Goal: Task Accomplishment & Management: Complete application form

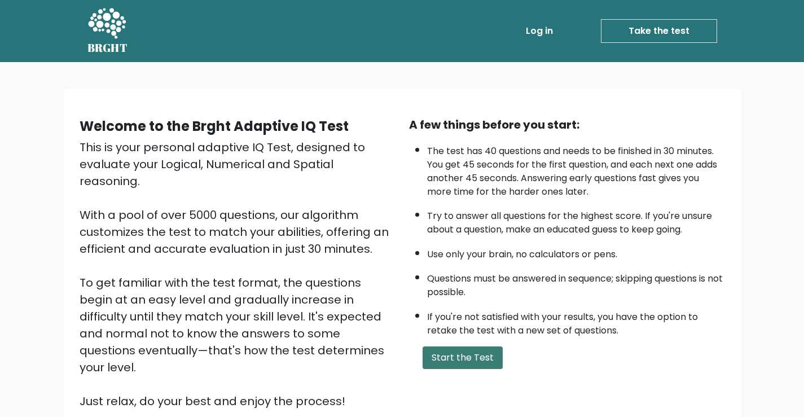
click at [480, 359] on button "Start the Test" at bounding box center [462, 357] width 80 height 23
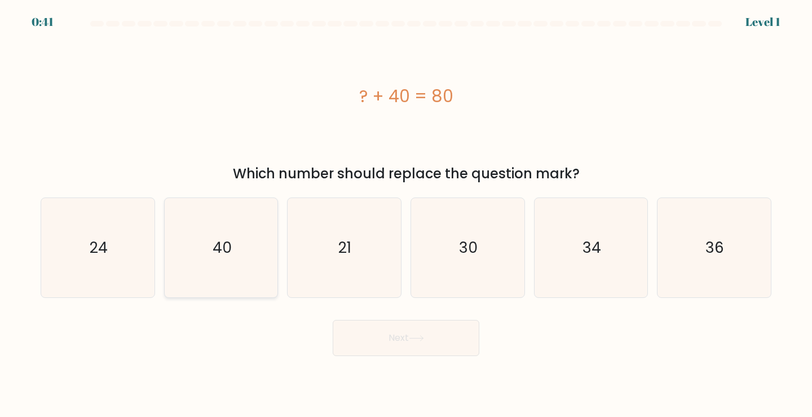
click at [238, 257] on icon "40" at bounding box center [221, 248] width 100 height 100
click at [406, 214] on input "b. 40" at bounding box center [406, 212] width 1 height 6
radio input "true"
click at [456, 351] on button "Next" at bounding box center [406, 338] width 147 height 36
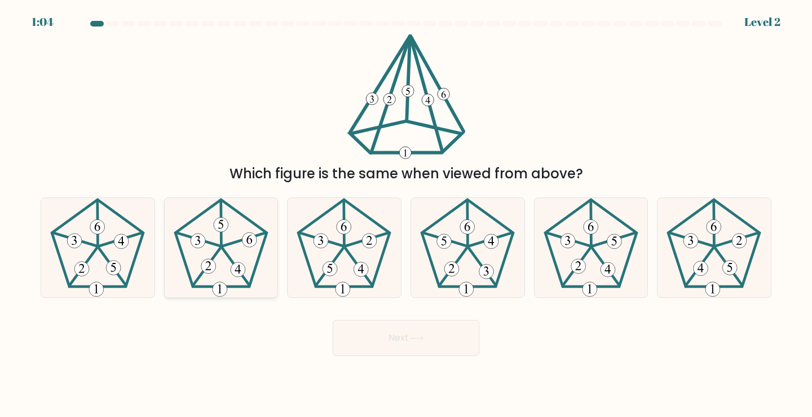
click at [241, 236] on icon at bounding box center [221, 248] width 100 height 100
click at [406, 214] on input "b." at bounding box center [406, 212] width 1 height 6
radio input "true"
click at [413, 346] on button "Next" at bounding box center [406, 338] width 147 height 36
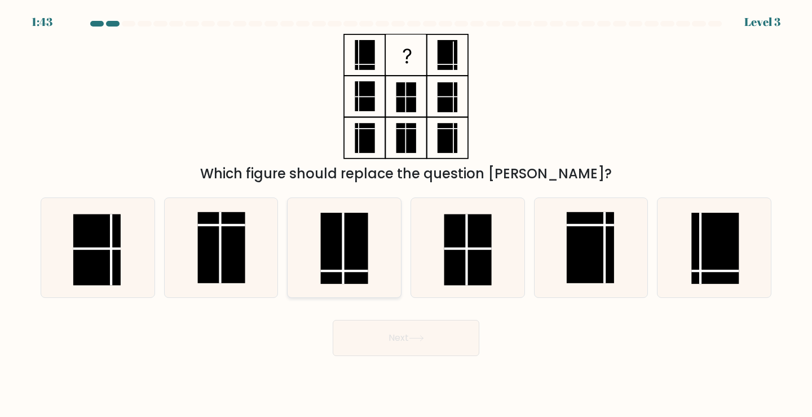
click at [356, 269] on rect at bounding box center [344, 248] width 47 height 71
click at [406, 214] on input "c." at bounding box center [406, 212] width 1 height 6
radio input "true"
click at [413, 349] on button "Next" at bounding box center [406, 338] width 147 height 36
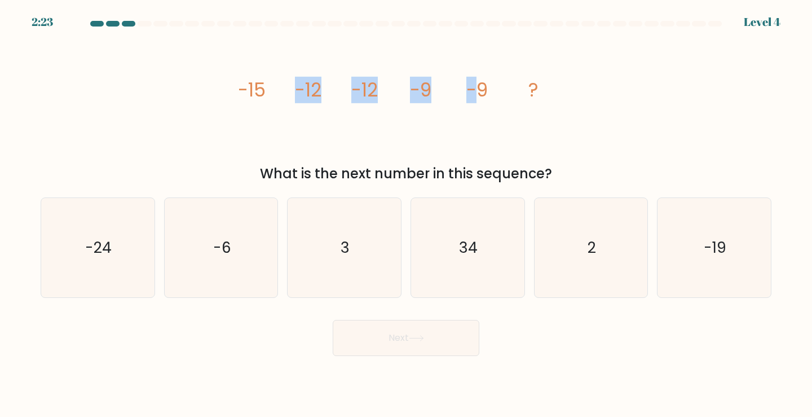
drag, startPoint x: 286, startPoint y: 89, endPoint x: 490, endPoint y: 103, distance: 204.7
click at [490, 103] on icon "image/svg+xml -15 -12 -12 -9 -9 ?" at bounding box center [406, 96] width 338 height 125
click at [483, 104] on div at bounding box center [483, 104] width 0 height 0
click at [492, 103] on icon "image/svg+xml -15 -12 -12 -9 -9 ?" at bounding box center [406, 96] width 338 height 125
click at [239, 254] on icon "-6" at bounding box center [221, 248] width 100 height 100
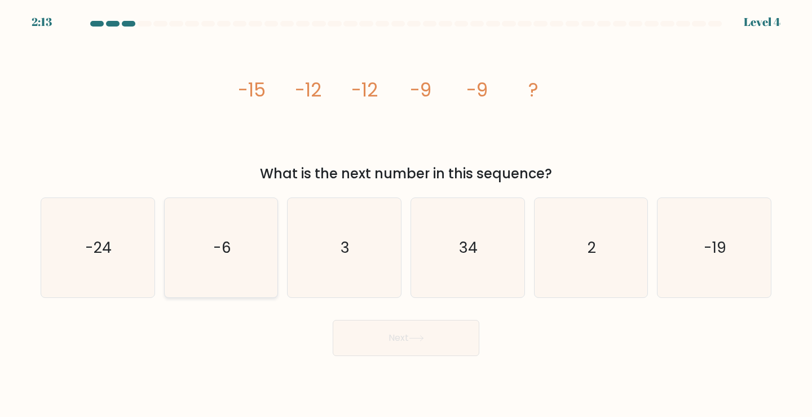
click at [406, 214] on input "b. -6" at bounding box center [406, 212] width 1 height 6
radio input "true"
click at [456, 341] on button "Next" at bounding box center [406, 338] width 147 height 36
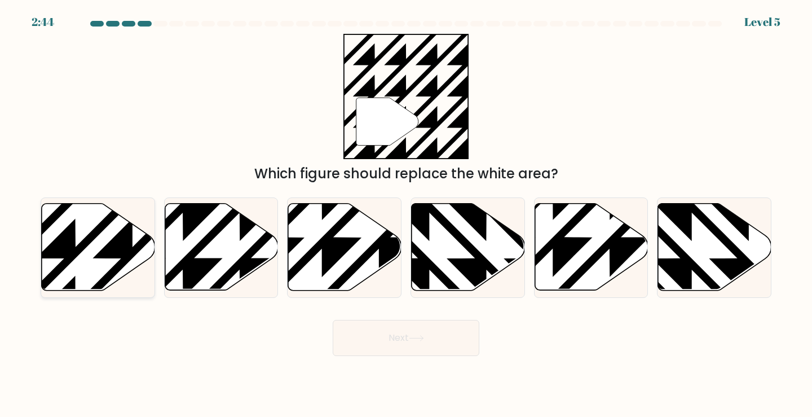
click at [82, 250] on icon at bounding box center [133, 201] width 228 height 228
click at [406, 214] on input "a." at bounding box center [406, 212] width 1 height 6
radio input "true"
click at [389, 341] on button "Next" at bounding box center [406, 338] width 147 height 36
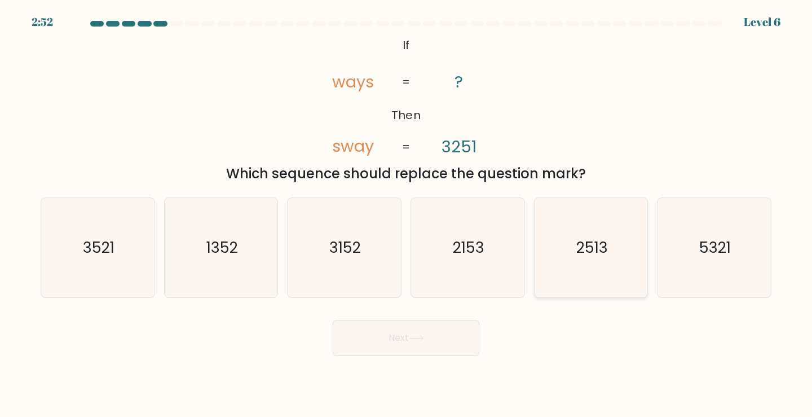
click at [573, 254] on icon "2513" at bounding box center [591, 248] width 100 height 100
click at [407, 214] on input "e. 2513" at bounding box center [406, 212] width 1 height 6
radio input "true"
click at [416, 331] on button "Next" at bounding box center [406, 338] width 147 height 36
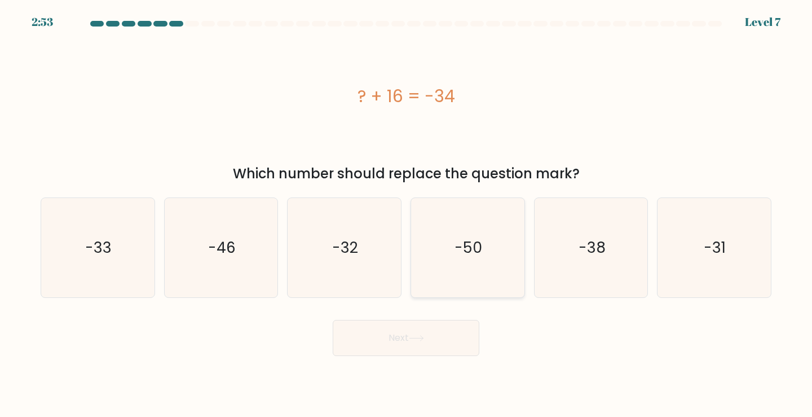
click at [471, 258] on icon "-50" at bounding box center [468, 248] width 100 height 100
click at [407, 214] on input "d. -50" at bounding box center [406, 212] width 1 height 6
radio input "true"
click at [452, 351] on button "Next" at bounding box center [406, 338] width 147 height 36
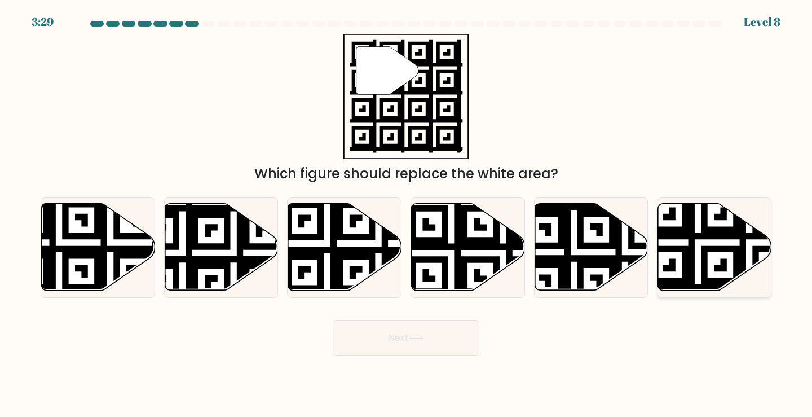
click at [699, 230] on icon at bounding box center [714, 247] width 113 height 87
click at [407, 214] on input "f." at bounding box center [406, 212] width 1 height 6
radio input "true"
click at [386, 343] on button "Next" at bounding box center [406, 338] width 147 height 36
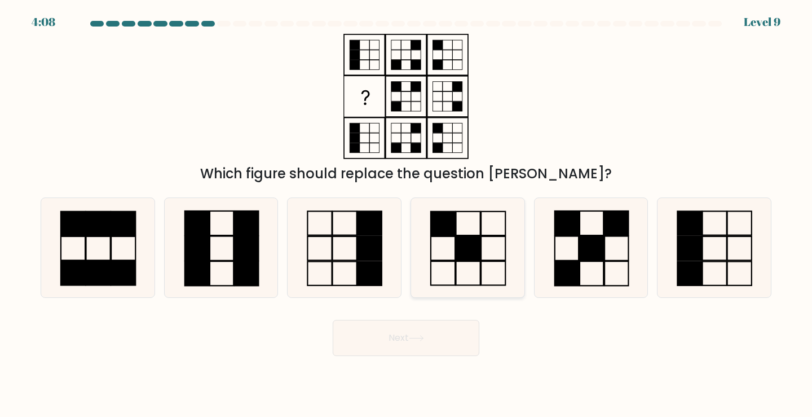
click at [476, 250] on rect at bounding box center [468, 248] width 24 height 24
click at [407, 214] on input "d." at bounding box center [406, 212] width 1 height 6
radio input "true"
click at [458, 347] on button "Next" at bounding box center [406, 338] width 147 height 36
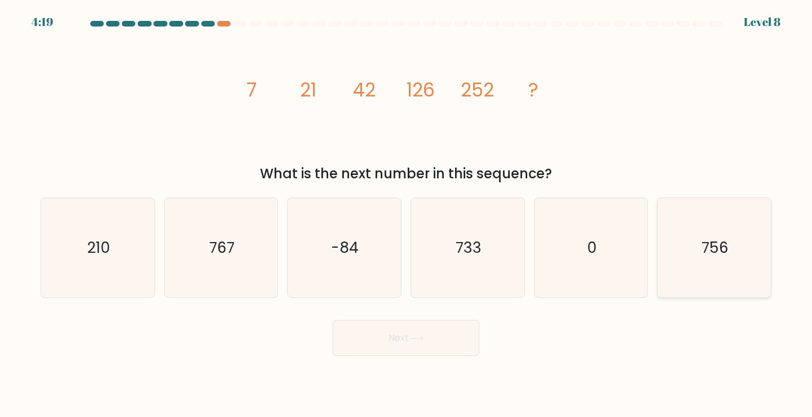
click at [736, 266] on icon "756" at bounding box center [714, 248] width 100 height 100
click at [407, 214] on input "f. 756" at bounding box center [406, 212] width 1 height 6
radio input "true"
click at [428, 350] on button "Next" at bounding box center [406, 338] width 147 height 36
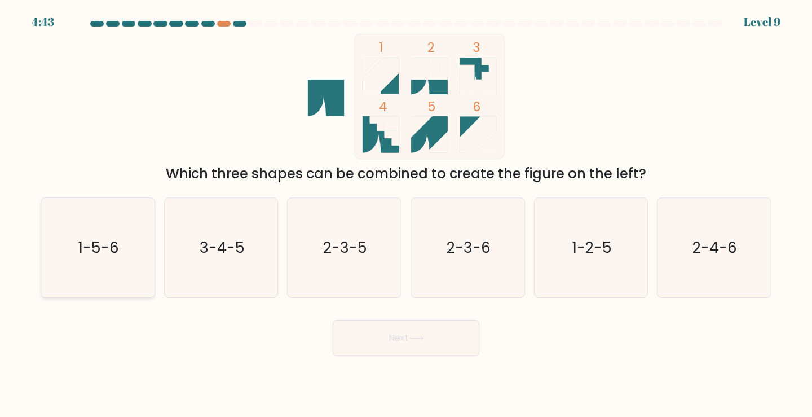
click at [118, 256] on text "1-5-6" at bounding box center [98, 247] width 41 height 21
click at [406, 214] on input "a. 1-5-6" at bounding box center [406, 212] width 1 height 6
radio input "true"
click at [402, 345] on button "Next" at bounding box center [406, 338] width 147 height 36
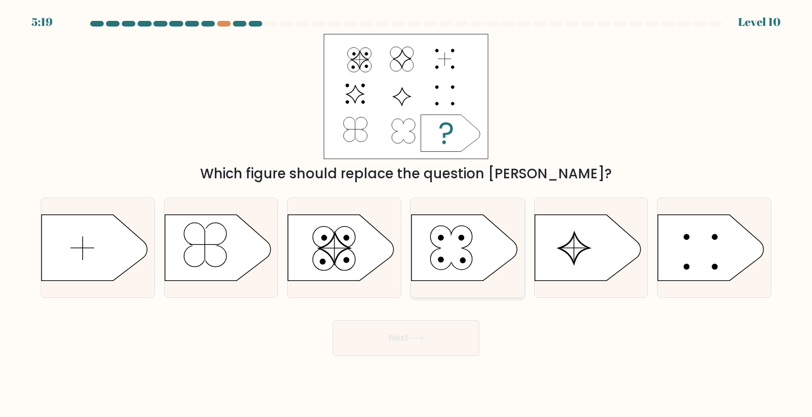
click at [442, 259] on circle at bounding box center [441, 260] width 8 height 8
click at [407, 214] on input "d." at bounding box center [406, 212] width 1 height 6
radio input "true"
click at [428, 347] on button "Next" at bounding box center [406, 338] width 147 height 36
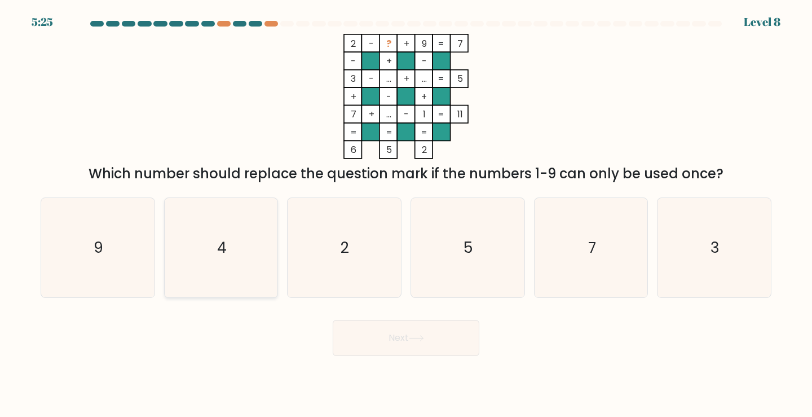
click at [264, 262] on icon "4" at bounding box center [221, 248] width 100 height 100
click at [406, 214] on input "b. 4" at bounding box center [406, 212] width 1 height 6
radio input "true"
click at [457, 349] on button "Next" at bounding box center [406, 338] width 147 height 36
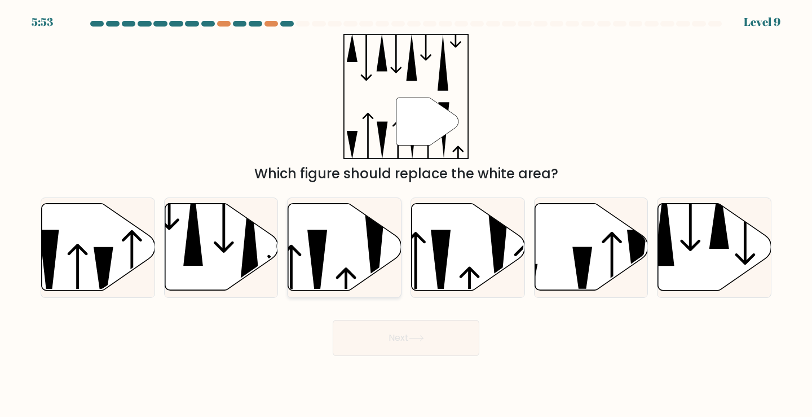
click at [355, 244] on icon at bounding box center [344, 247] width 113 height 87
click at [406, 214] on input "c." at bounding box center [406, 212] width 1 height 6
radio input "true"
click at [449, 343] on button "Next" at bounding box center [406, 338] width 147 height 36
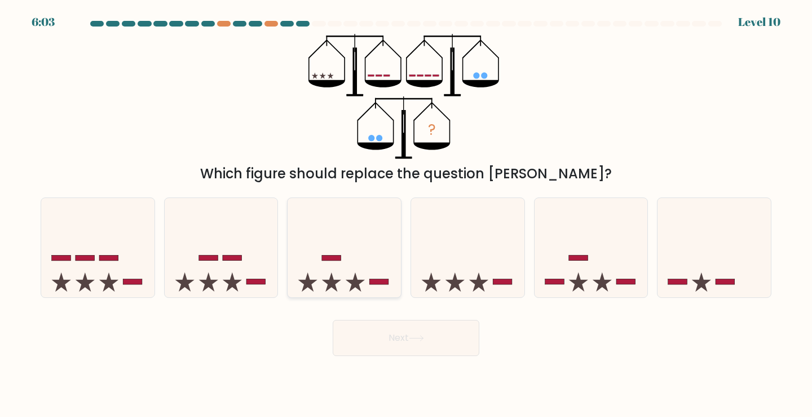
click at [366, 254] on icon at bounding box center [344, 248] width 113 height 94
click at [406, 214] on input "c." at bounding box center [406, 212] width 1 height 6
radio input "true"
click at [429, 332] on button "Next" at bounding box center [406, 338] width 147 height 36
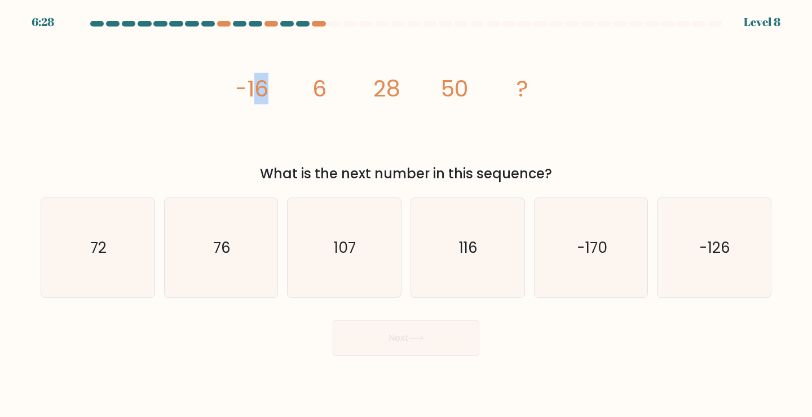
drag, startPoint x: 254, startPoint y: 90, endPoint x: 268, endPoint y: 89, distance: 14.1
click at [268, 89] on tspan "-16" at bounding box center [252, 89] width 34 height 32
drag, startPoint x: 205, startPoint y: 83, endPoint x: 390, endPoint y: 86, distance: 185.6
click at [390, 86] on div "image/svg+xml -16 6 28 50 ? What is the next number in this sequence?" at bounding box center [406, 109] width 745 height 150
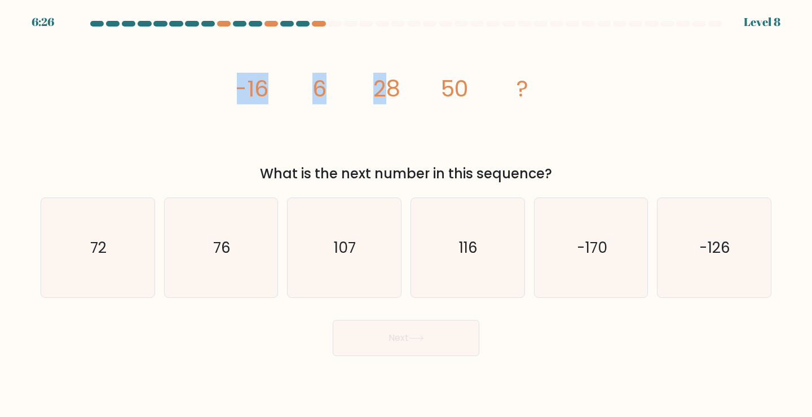
click at [353, 80] on icon "image/svg+xml -16 6 28 50 ?" at bounding box center [406, 96] width 338 height 125
click at [256, 81] on tspan "-16" at bounding box center [252, 89] width 34 height 32
drag, startPoint x: 300, startPoint y: 81, endPoint x: 383, endPoint y: 85, distance: 83.0
click at [380, 83] on icon "image/svg+xml -16 6 28 50 ?" at bounding box center [406, 96] width 338 height 125
click at [0, 250] on form at bounding box center [406, 188] width 812 height 335
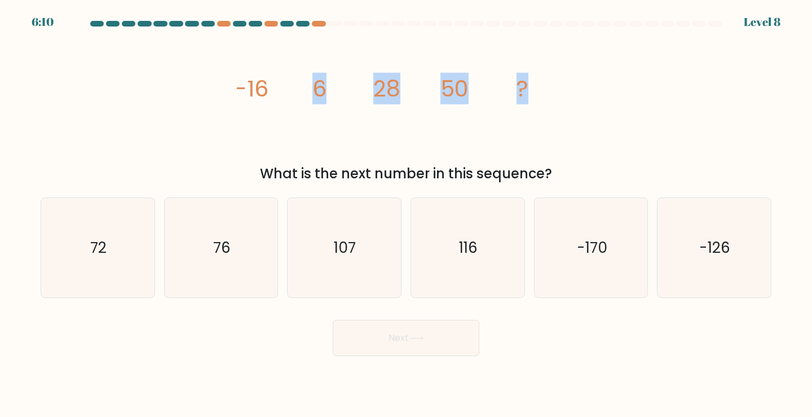
drag, startPoint x: 300, startPoint y: 99, endPoint x: 577, endPoint y: 95, distance: 277.5
click at [577, 95] on div "image/svg+xml -16 6 28 50 ? What is the next number in this sequence?" at bounding box center [406, 109] width 745 height 150
click at [133, 86] on div "image/svg+xml -16 6 28 50 ? What is the next number in this sequence?" at bounding box center [406, 109] width 745 height 150
drag, startPoint x: 360, startPoint y: 91, endPoint x: 679, endPoint y: 77, distance: 319.6
click at [686, 77] on div "image/svg+xml -16 6 28 50 ? What is the next number in this sequence?" at bounding box center [406, 109] width 745 height 150
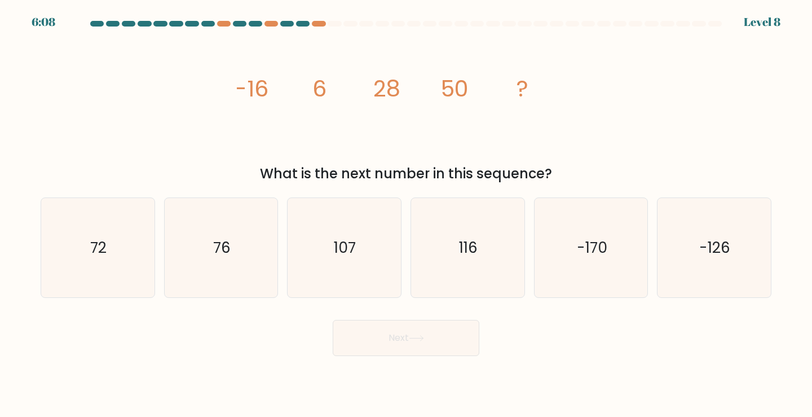
click at [230, 69] on div "image/svg+xml -16 6 28 50 ? What is the next number in this sequence?" at bounding box center [406, 109] width 745 height 150
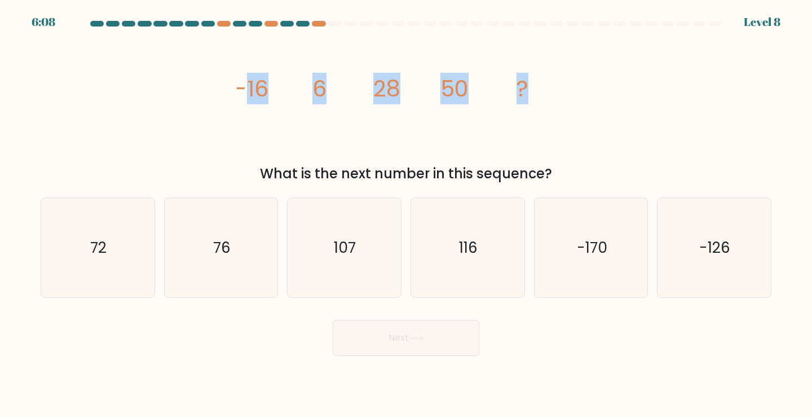
drag, startPoint x: 259, startPoint y: 72, endPoint x: 612, endPoint y: 82, distance: 353.2
click at [625, 80] on div "image/svg+xml -16 6 28 50 ? What is the next number in this sequence?" at bounding box center [406, 109] width 745 height 150
drag, startPoint x: 224, startPoint y: 85, endPoint x: 636, endPoint y: 86, distance: 412.3
click at [636, 86] on div "image/svg+xml -16 6 28 50 ? What is the next number in this sequence?" at bounding box center [406, 109] width 745 height 150
click at [624, 87] on div "image/svg+xml -16 6 28 50 ? What is the next number in this sequence?" at bounding box center [406, 109] width 745 height 150
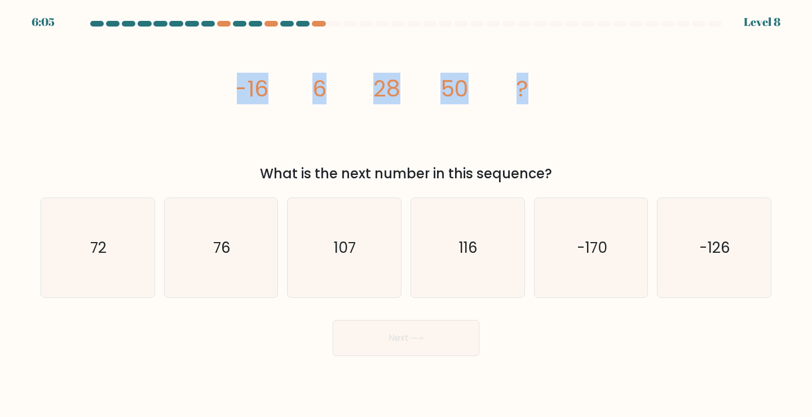
drag, startPoint x: 234, startPoint y: 87, endPoint x: 626, endPoint y: 83, distance: 392.6
click at [626, 83] on div "image/svg+xml -16 6 28 50 ? What is the next number in this sequence?" at bounding box center [406, 109] width 745 height 150
click at [235, 72] on div "image/svg+xml -16 6 28 50 ? What is the next number in this sequence?" at bounding box center [406, 109] width 745 height 150
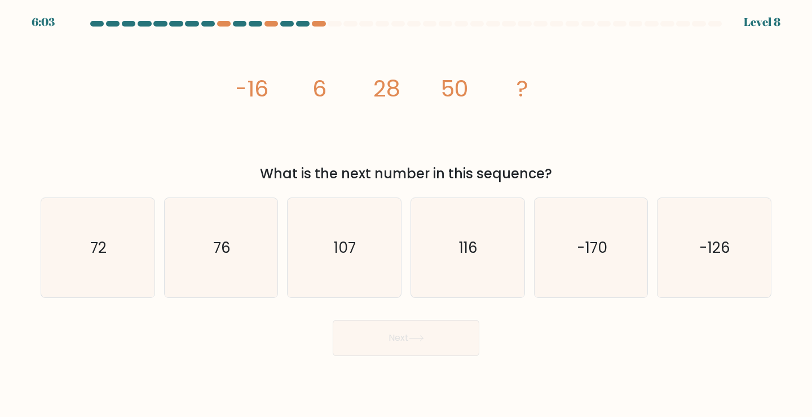
drag, startPoint x: 395, startPoint y: 89, endPoint x: 372, endPoint y: 87, distance: 22.6
click at [384, 89] on tspan "28" at bounding box center [386, 89] width 27 height 32
click at [381, 87] on tspan "28" at bounding box center [386, 89] width 27 height 32
click at [254, 202] on icon "76" at bounding box center [221, 248] width 100 height 100
click at [406, 209] on input "b. 76" at bounding box center [406, 212] width 1 height 6
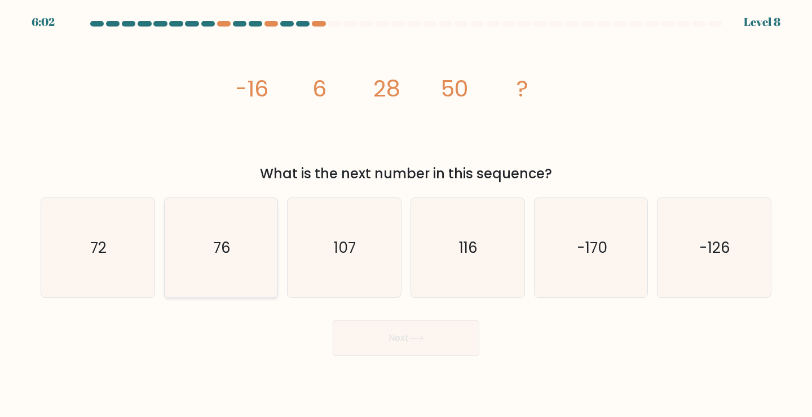
radio input "true"
click at [446, 357] on body "6:02 Level 8" at bounding box center [406, 208] width 812 height 417
click at [435, 334] on button "Next" at bounding box center [406, 338] width 147 height 36
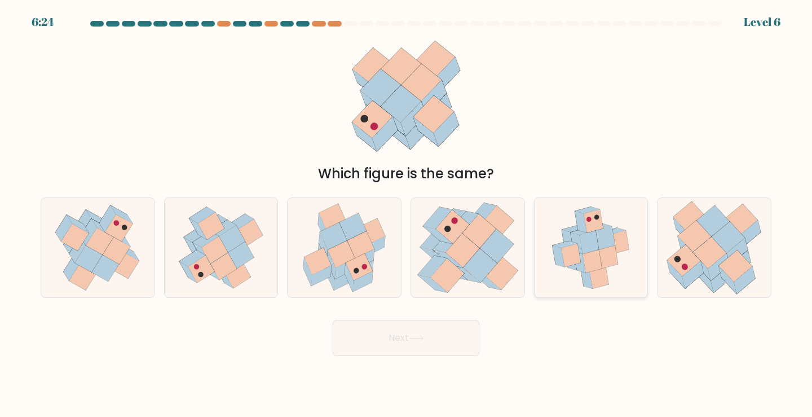
click at [591, 234] on icon at bounding box center [589, 242] width 19 height 23
click at [407, 214] on input "e." at bounding box center [406, 212] width 1 height 6
radio input "true"
click at [417, 343] on button "Next" at bounding box center [406, 338] width 147 height 36
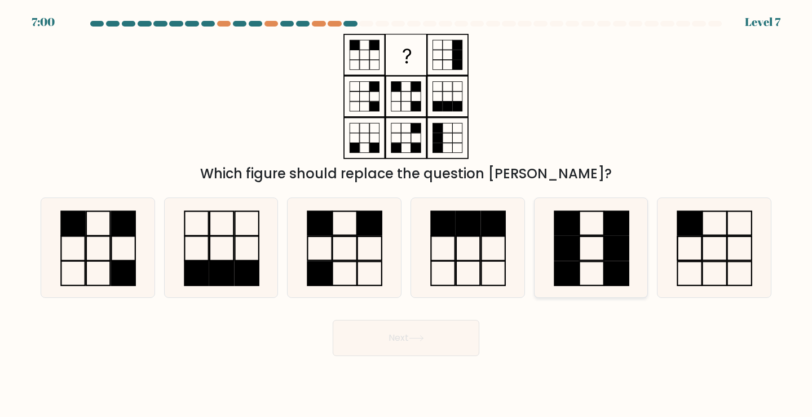
click at [562, 242] on rect at bounding box center [566, 248] width 24 height 24
click at [407, 214] on input "e." at bounding box center [406, 212] width 1 height 6
radio input "true"
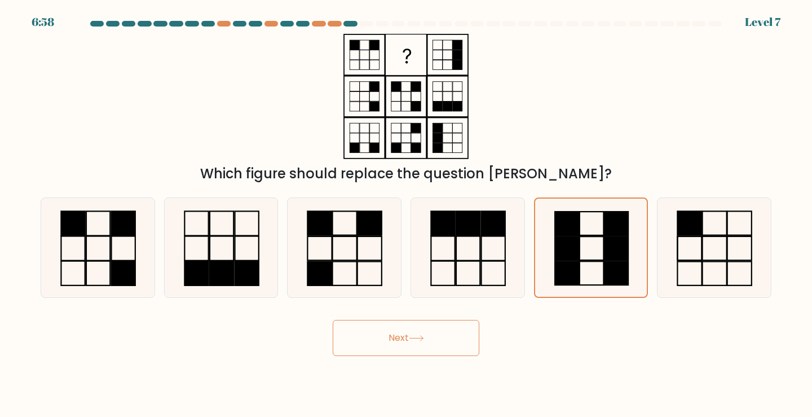
click at [423, 337] on icon at bounding box center [416, 338] width 14 height 5
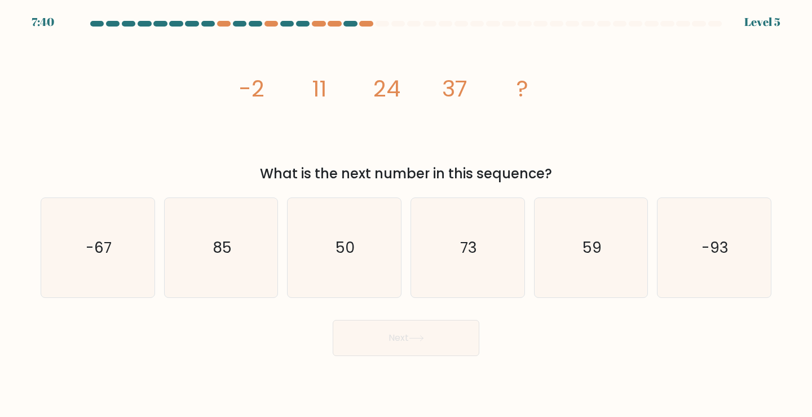
drag, startPoint x: 257, startPoint y: 101, endPoint x: 609, endPoint y: 111, distance: 351.5
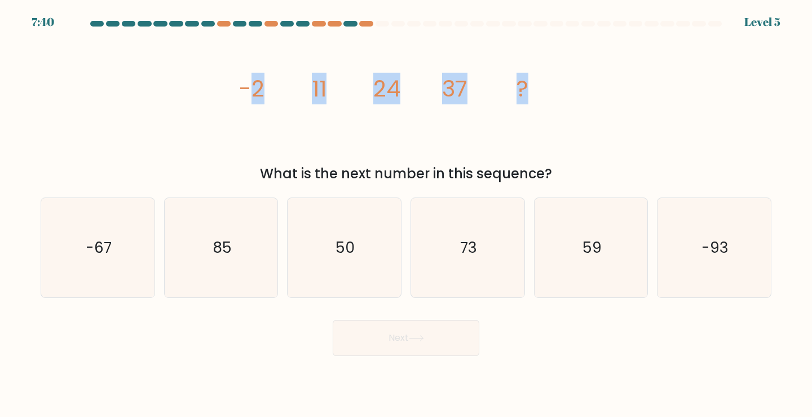
click at [609, 111] on div "image/svg+xml -2 11 24 37 ? What is the next number in this sequence?" at bounding box center [406, 109] width 745 height 150
click at [277, 105] on icon "image/svg+xml -2 11 24 37 ?" at bounding box center [406, 96] width 338 height 125
drag, startPoint x: 236, startPoint y: 93, endPoint x: 579, endPoint y: 115, distance: 343.1
click at [579, 115] on div "image/svg+xml -2 11 24 37 ? What is the next number in this sequence?" at bounding box center [406, 109] width 745 height 150
click at [559, 128] on icon "image/svg+xml -2 11 24 37 ?" at bounding box center [406, 96] width 338 height 125
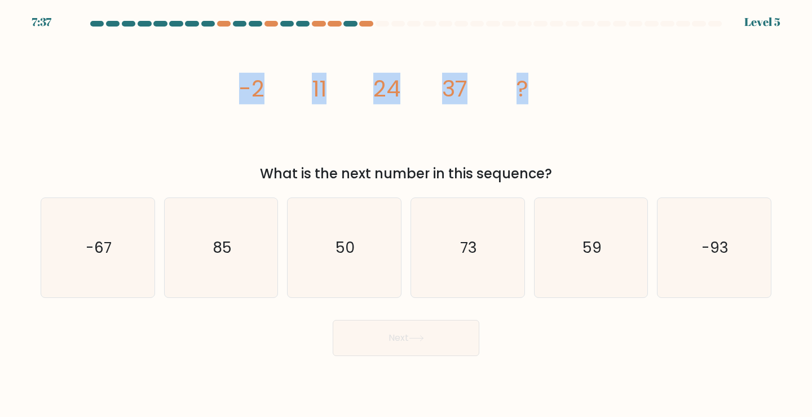
click at [438, 157] on icon "image/svg+xml -2 11 24 37 ?" at bounding box center [406, 96] width 338 height 125
click at [312, 157] on icon "image/svg+xml -2 11 24 37 ?" at bounding box center [406, 96] width 338 height 125
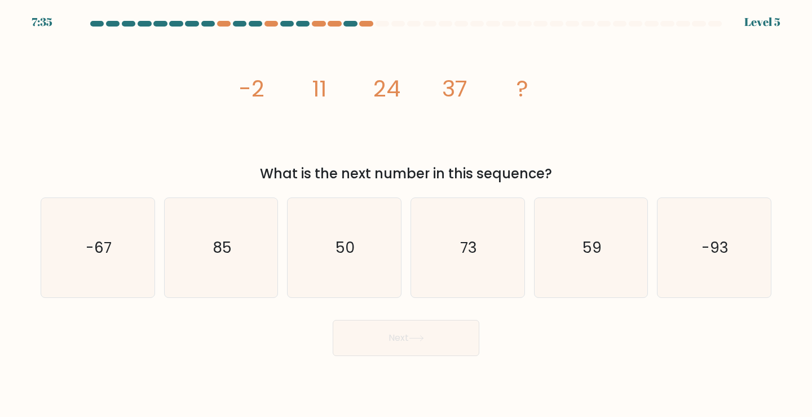
click at [298, 166] on div "What is the next number in this sequence?" at bounding box center [405, 174] width 717 height 20
click at [469, 250] on text "73" at bounding box center [468, 247] width 17 height 21
click at [407, 214] on input "d. 73" at bounding box center [406, 212] width 1 height 6
radio input "true"
click at [453, 346] on button "Next" at bounding box center [406, 338] width 147 height 36
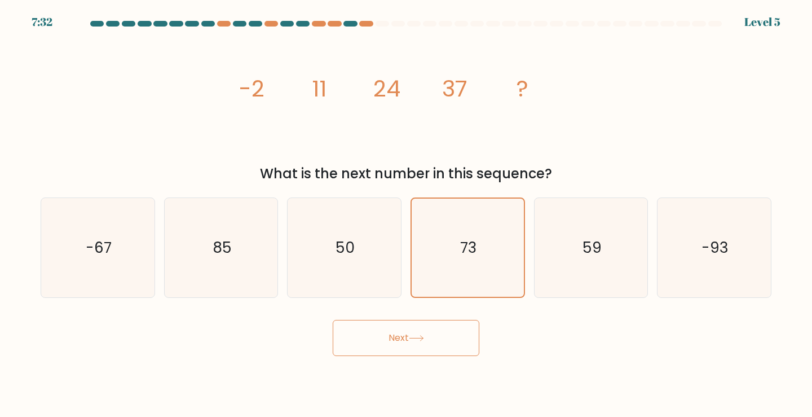
click at [452, 335] on button "Next" at bounding box center [406, 338] width 147 height 36
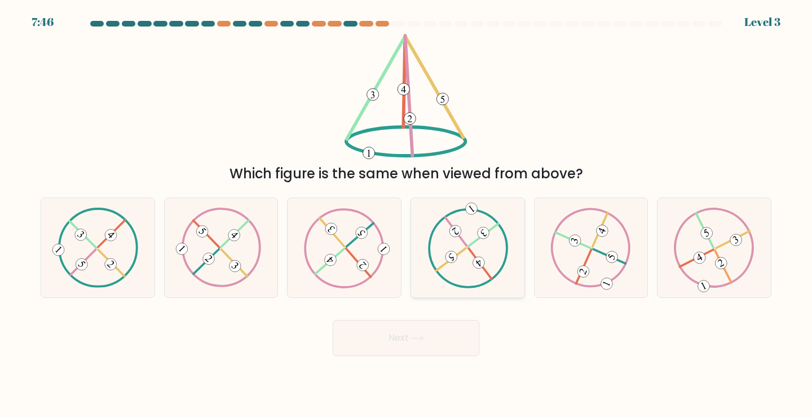
click at [495, 257] on icon at bounding box center [468, 248] width 81 height 80
click at [407, 214] on input "d." at bounding box center [406, 212] width 1 height 6
radio input "true"
click at [456, 332] on button "Next" at bounding box center [406, 338] width 147 height 36
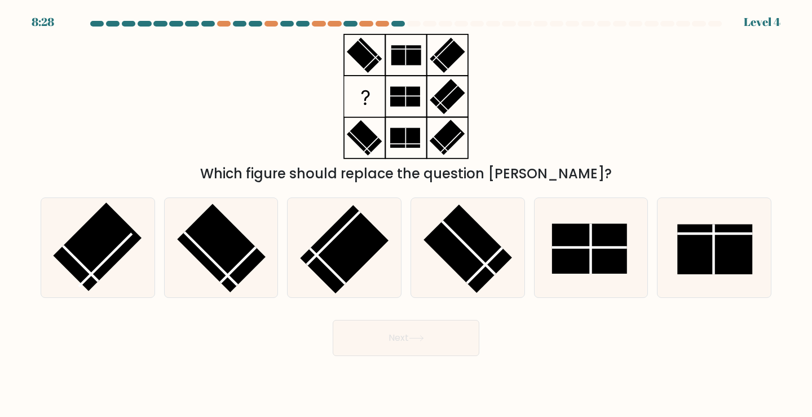
drag, startPoint x: 456, startPoint y: 332, endPoint x: 406, endPoint y: 335, distance: 49.8
click at [406, 335] on button "Next" at bounding box center [406, 338] width 147 height 36
click at [229, 156] on div "Which figure should replace the question mark?" at bounding box center [406, 109] width 745 height 150
click at [495, 274] on line at bounding box center [468, 247] width 53 height 53
click at [407, 214] on input "d." at bounding box center [406, 212] width 1 height 6
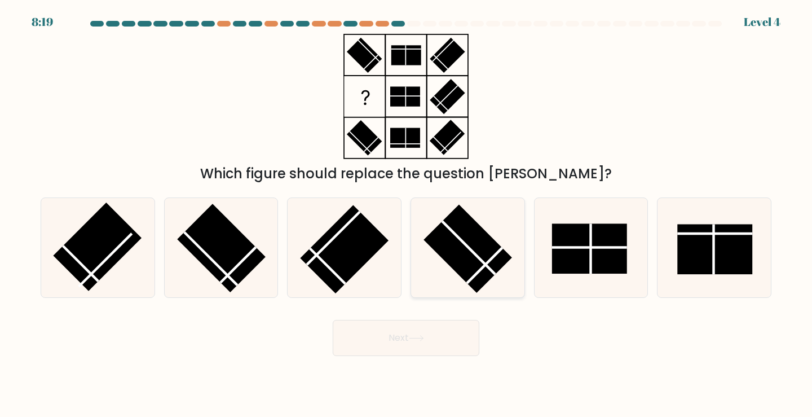
radio input "true"
click at [452, 340] on button "Next" at bounding box center [406, 338] width 147 height 36
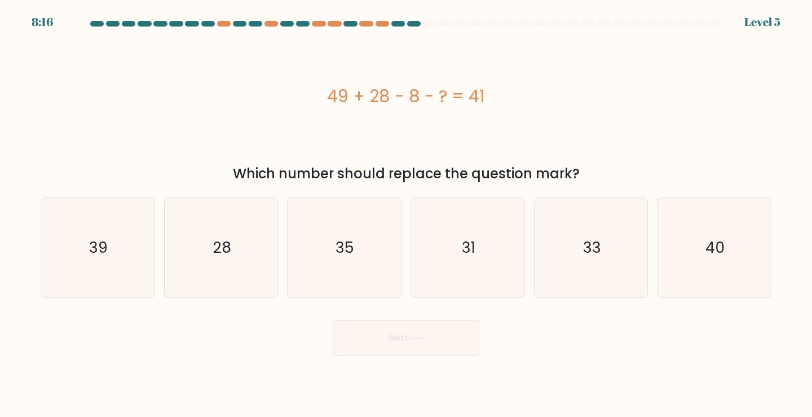
drag, startPoint x: 452, startPoint y: 340, endPoint x: 372, endPoint y: 326, distance: 81.2
click at [376, 329] on button "Next" at bounding box center [406, 338] width 147 height 36
drag, startPoint x: 332, startPoint y: 95, endPoint x: 502, endPoint y: 98, distance: 170.4
click at [502, 98] on div "49 + 28 - 8 - ? = 41" at bounding box center [406, 95] width 731 height 25
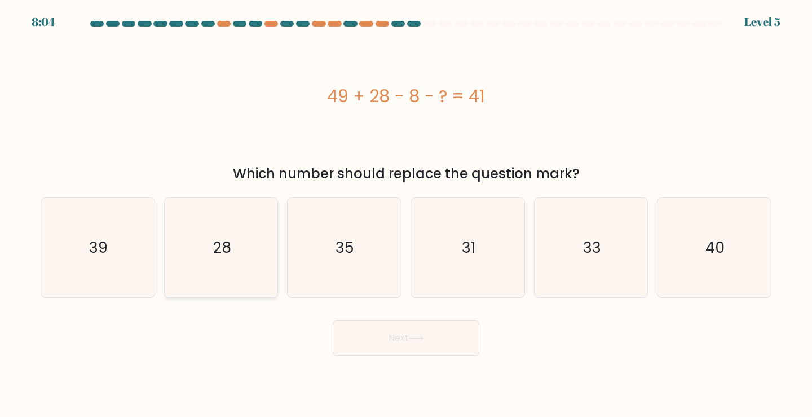
click at [227, 224] on icon "28" at bounding box center [221, 248] width 100 height 100
click at [406, 214] on input "b. 28" at bounding box center [406, 212] width 1 height 6
radio input "true"
click at [411, 349] on button "Next" at bounding box center [406, 338] width 147 height 36
click at [413, 338] on icon at bounding box center [416, 338] width 14 height 5
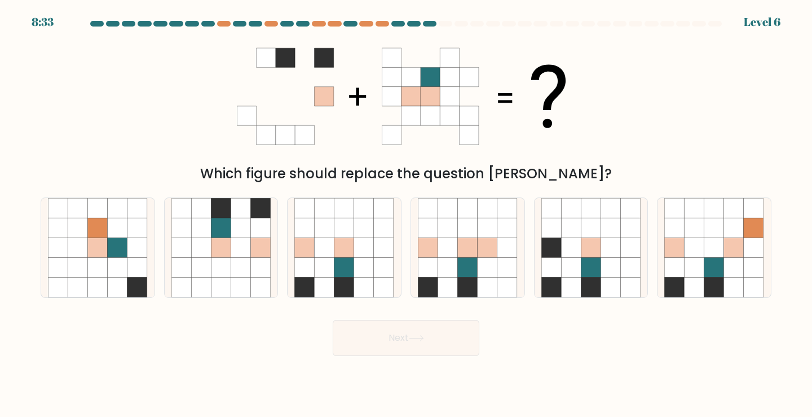
drag, startPoint x: 325, startPoint y: 99, endPoint x: 472, endPoint y: 104, distance: 146.8
click at [472, 104] on 1 at bounding box center [401, 96] width 329 height 96
click at [212, 227] on icon at bounding box center [221, 228] width 20 height 20
click at [406, 214] on input "b." at bounding box center [406, 212] width 1 height 6
radio input "true"
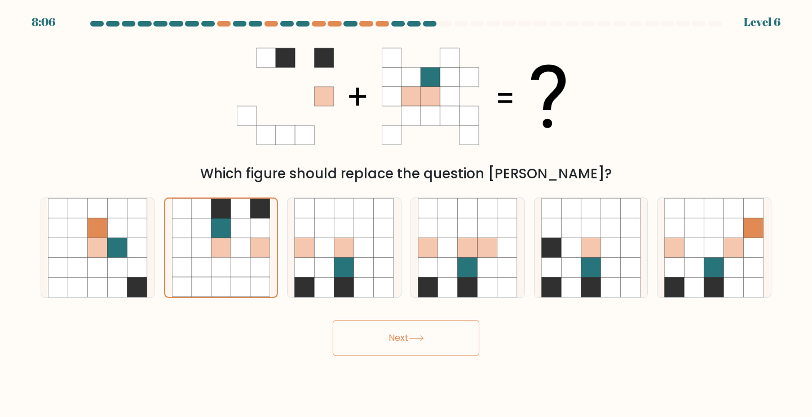
click at [442, 338] on button "Next" at bounding box center [406, 338] width 147 height 36
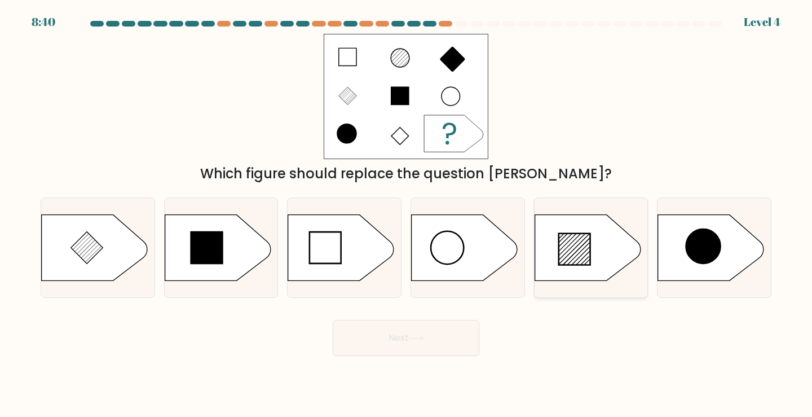
click at [579, 235] on line at bounding box center [569, 244] width 23 height 23
click at [407, 214] on input "e." at bounding box center [406, 212] width 1 height 6
radio input "true"
click at [415, 353] on button "Next" at bounding box center [406, 338] width 147 height 36
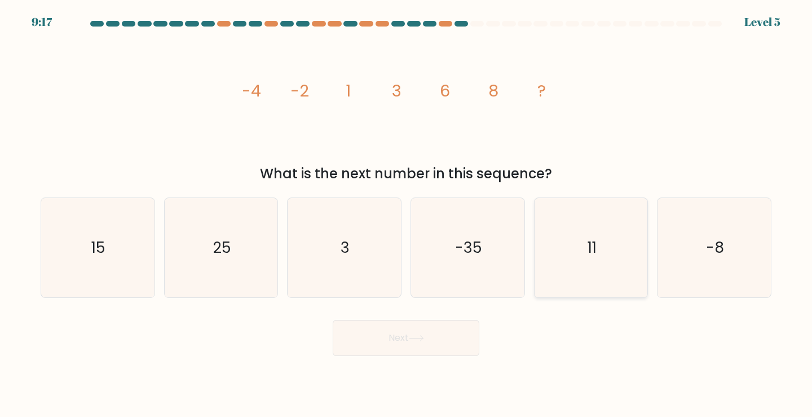
click at [615, 252] on icon "11" at bounding box center [591, 248] width 100 height 100
click at [407, 214] on input "e. 11" at bounding box center [406, 212] width 1 height 6
radio input "true"
click at [463, 341] on button "Next" at bounding box center [406, 338] width 147 height 36
click at [462, 339] on button "Next" at bounding box center [406, 338] width 147 height 36
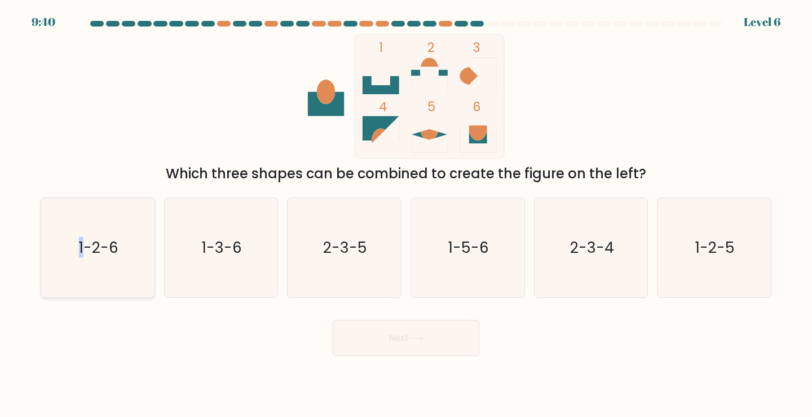
click at [80, 248] on text "1-2-6" at bounding box center [98, 247] width 39 height 21
click at [349, 371] on body "9:39 Level 6" at bounding box center [406, 208] width 812 height 417
click at [92, 255] on icon "1-2-6" at bounding box center [98, 248] width 100 height 100
click at [406, 214] on input "a. 1-2-6" at bounding box center [406, 212] width 1 height 6
radio input "true"
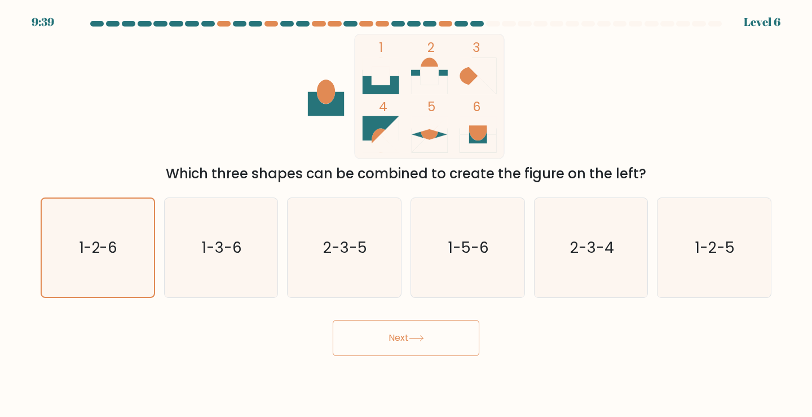
click at [414, 360] on body "9:39 Level 6" at bounding box center [406, 208] width 812 height 417
click at [423, 336] on button "Next" at bounding box center [406, 338] width 147 height 36
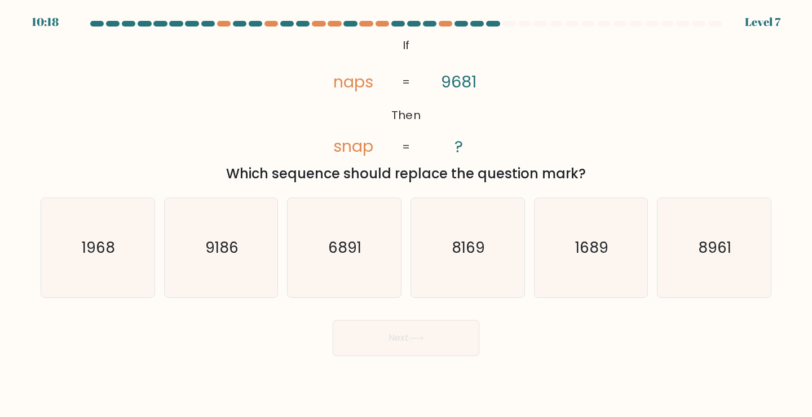
drag, startPoint x: 359, startPoint y: 84, endPoint x: 350, endPoint y: 108, distance: 25.7
click at [350, 108] on icon "@import url('https://fonts.googleapis.com/css?family=Abril+Fatface:400,100,100i…" at bounding box center [406, 96] width 203 height 125
click at [442, 100] on icon "@import url('https://fonts.googleapis.com/css?family=Abril+Fatface:400,100,100i…" at bounding box center [406, 96] width 203 height 125
drag, startPoint x: 475, startPoint y: 85, endPoint x: 488, endPoint y: 112, distance: 29.8
click at [488, 112] on icon "@import url('https://fonts.googleapis.com/css?family=Abril+Fatface:400,100,100i…" at bounding box center [406, 96] width 203 height 125
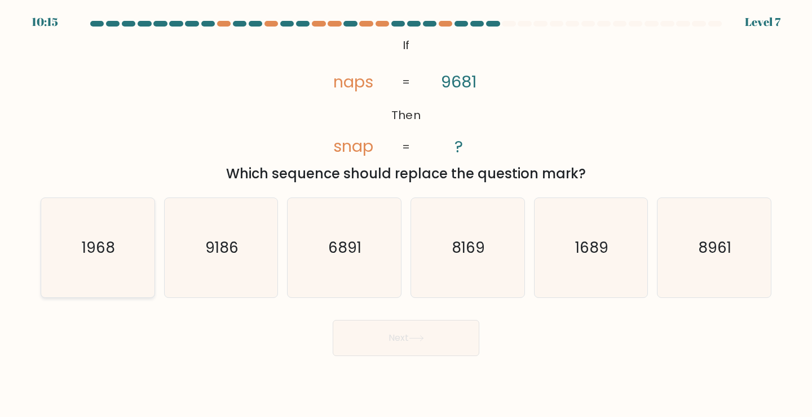
click at [119, 244] on icon "1968" at bounding box center [98, 248] width 100 height 100
click at [406, 214] on input "a. 1968" at bounding box center [406, 212] width 1 height 6
radio input "true"
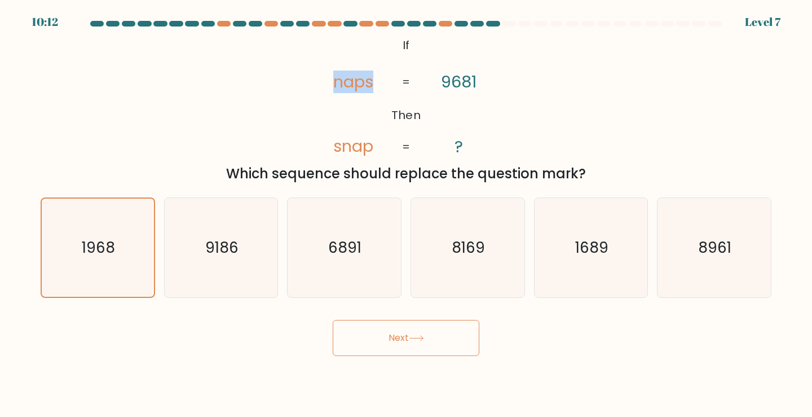
drag, startPoint x: 335, startPoint y: 73, endPoint x: 333, endPoint y: 140, distance: 67.1
click at [332, 142] on icon "@import url('https://fonts.googleapis.com/css?family=Abril+Fatface:400,100,100i…" at bounding box center [406, 96] width 203 height 125
click at [344, 133] on icon "@import url('https://fonts.googleapis.com/css?family=Abril+Fatface:400,100,100i…" at bounding box center [406, 96] width 203 height 125
drag, startPoint x: 368, startPoint y: 79, endPoint x: 404, endPoint y: 78, distance: 36.1
click at [400, 78] on icon "@import url('https://fonts.googleapis.com/css?family=Abril+Fatface:400,100,100i…" at bounding box center [406, 96] width 203 height 125
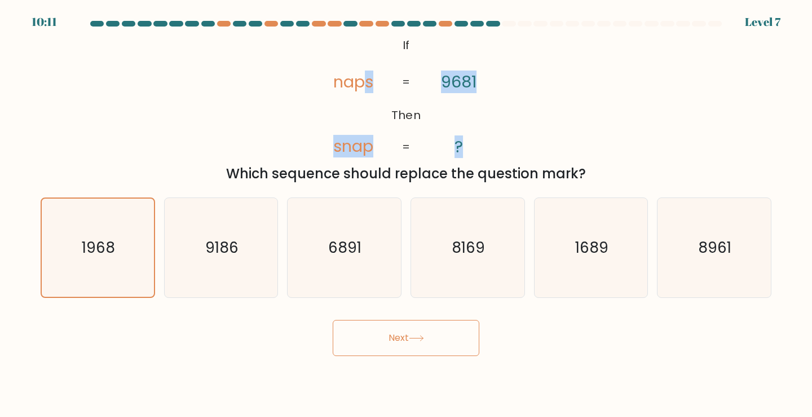
click at [435, 78] on icon "@import url('https://fonts.googleapis.com/css?family=Abril+Fatface:400,100,100i…" at bounding box center [406, 96] width 203 height 125
click at [447, 77] on tspan "9681" at bounding box center [459, 82] width 36 height 23
click at [227, 244] on text "9186" at bounding box center [221, 247] width 33 height 21
click at [406, 214] on input "b. 9186" at bounding box center [406, 212] width 1 height 6
radio input "true"
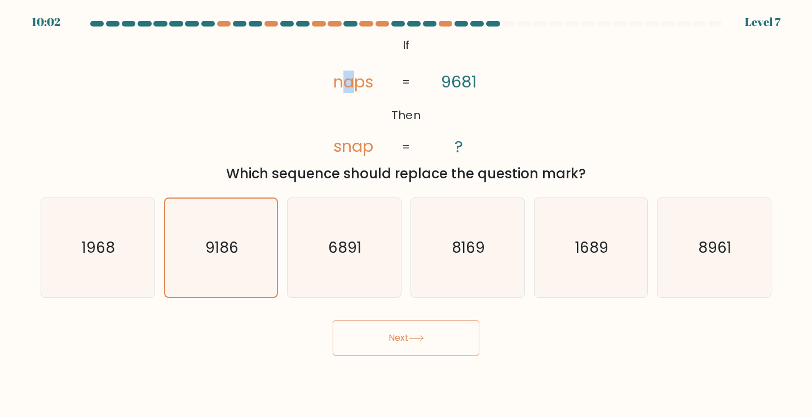
drag, startPoint x: 345, startPoint y: 84, endPoint x: 349, endPoint y: 89, distance: 6.4
click at [349, 89] on tspan "naps" at bounding box center [353, 82] width 40 height 23
click at [368, 152] on tspan "snap" at bounding box center [353, 146] width 40 height 23
click at [620, 259] on icon "1689" at bounding box center [591, 248] width 100 height 100
click at [407, 214] on input "e. 1689" at bounding box center [406, 212] width 1 height 6
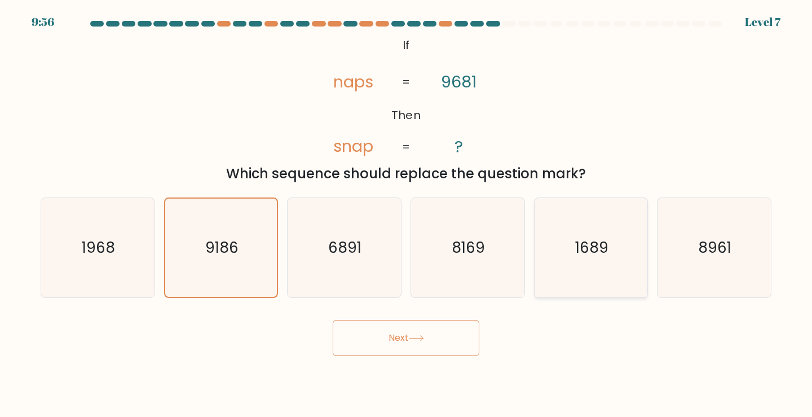
radio input "true"
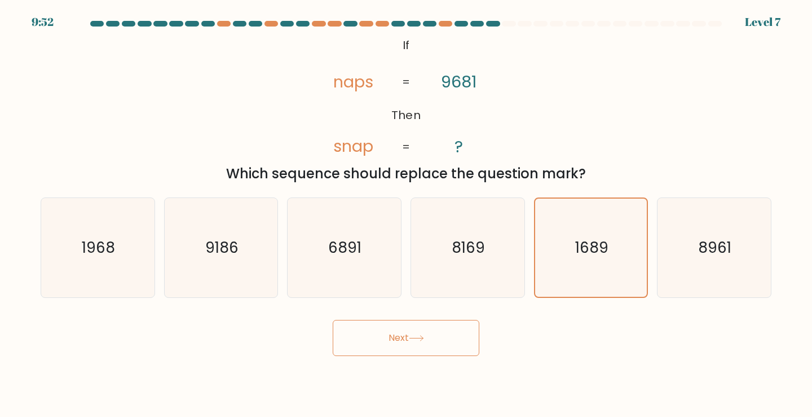
click at [724, 195] on div "a. 1968 b. 9186 c." at bounding box center [406, 243] width 740 height 110
click at [732, 214] on icon "8961" at bounding box center [714, 248] width 100 height 100
click at [407, 214] on input "f. 8961" at bounding box center [406, 212] width 1 height 6
radio input "true"
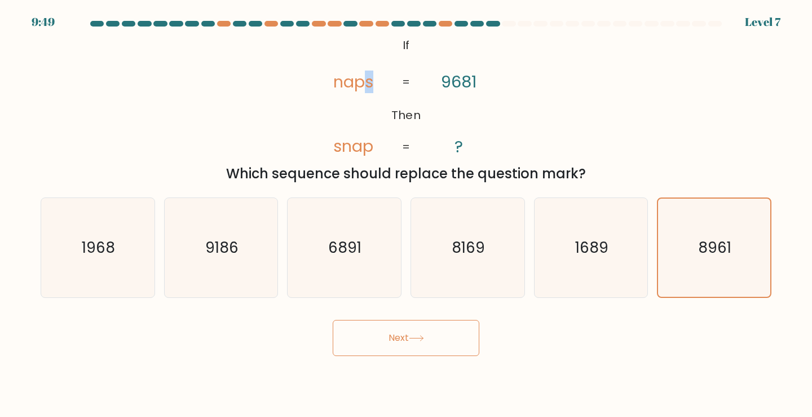
drag, startPoint x: 367, startPoint y: 74, endPoint x: 375, endPoint y: 71, distance: 8.9
click at [375, 71] on icon "@import url('https://fonts.googleapis.com/css?family=Abril+Fatface:400,100,100i…" at bounding box center [406, 96] width 203 height 125
drag, startPoint x: 364, startPoint y: 78, endPoint x: 377, endPoint y: 73, distance: 13.7
click at [376, 74] on icon "@import url('https://fonts.googleapis.com/css?family=Abril+Fatface:400,100,100i…" at bounding box center [406, 96] width 203 height 125
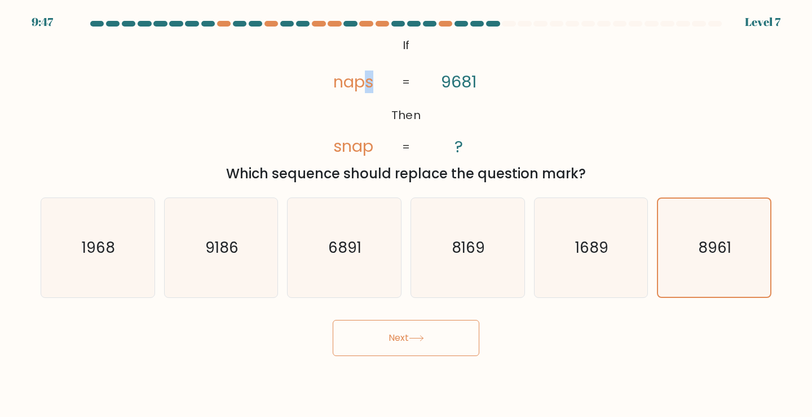
click at [377, 73] on icon "@import url('https://fonts.googleapis.com/css?family=Abril+Fatface:400,100,100i…" at bounding box center [406, 96] width 203 height 125
click at [368, 82] on tspan "naps" at bounding box center [353, 82] width 40 height 23
click at [581, 234] on icon "1689" at bounding box center [591, 248] width 100 height 100
click at [407, 214] on input "e. 1689" at bounding box center [406, 212] width 1 height 6
radio input "true"
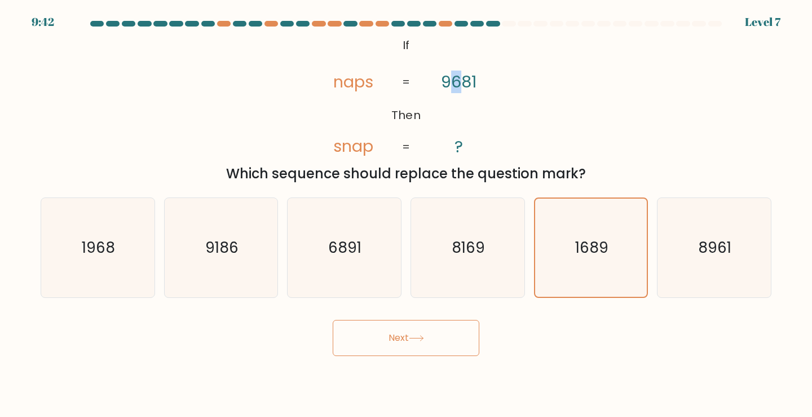
drag, startPoint x: 452, startPoint y: 83, endPoint x: 458, endPoint y: 85, distance: 6.4
click at [458, 85] on tspan "9681" at bounding box center [459, 82] width 36 height 23
click at [350, 76] on tspan "naps" at bounding box center [353, 82] width 40 height 23
click at [470, 76] on tspan "9681" at bounding box center [459, 82] width 36 height 23
click at [350, 85] on tspan "naps" at bounding box center [353, 82] width 40 height 23
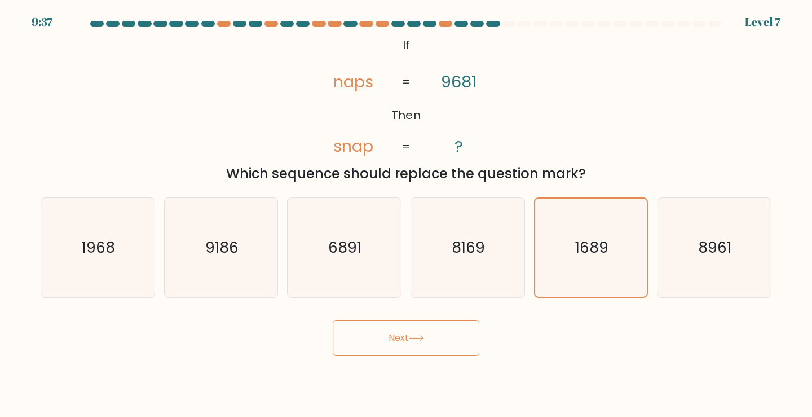
click at [357, 140] on tspan "snap" at bounding box center [353, 146] width 40 height 23
click at [127, 241] on icon "1968" at bounding box center [98, 248] width 100 height 100
click at [406, 214] on input "a. 1968" at bounding box center [406, 212] width 1 height 6
radio input "true"
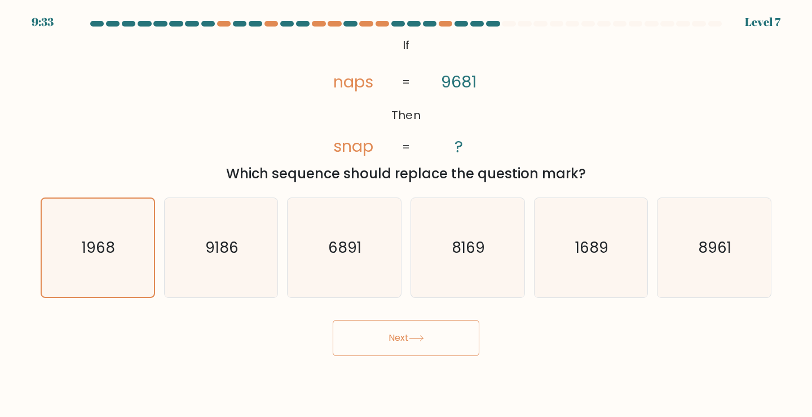
click at [340, 87] on tspan "naps" at bounding box center [353, 82] width 40 height 23
click at [350, 148] on tspan "snap" at bounding box center [353, 146] width 40 height 23
click at [394, 341] on button "Next" at bounding box center [406, 338] width 147 height 36
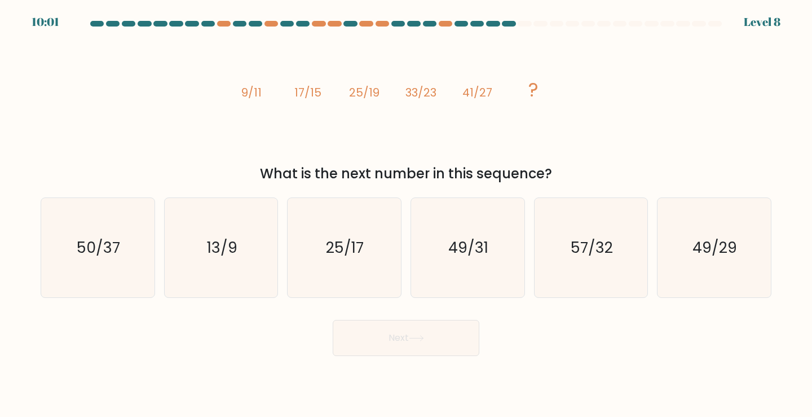
drag, startPoint x: 277, startPoint y: 89, endPoint x: 584, endPoint y: 119, distance: 308.9
click at [584, 119] on div "image/svg+xml 9/11 17/15 25/19 33/23 41/27 ? What is the next number in this se…" at bounding box center [406, 109] width 745 height 150
click at [585, 235] on icon "57/32" at bounding box center [591, 248] width 100 height 100
click at [407, 214] on input "e. 57/32" at bounding box center [406, 212] width 1 height 6
radio input "true"
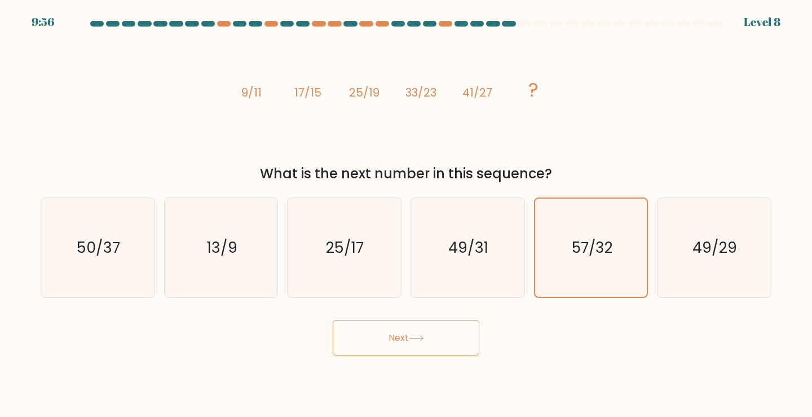
click at [458, 340] on button "Next" at bounding box center [406, 338] width 147 height 36
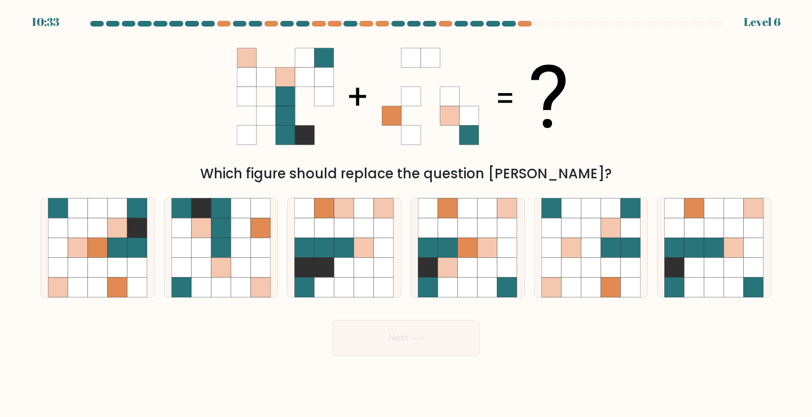
drag, startPoint x: 389, startPoint y: 55, endPoint x: 436, endPoint y: 99, distance: 64.6
click at [455, 111] on g at bounding box center [430, 96] width 96 height 96
click at [300, 244] on icon at bounding box center [305, 247] width 20 height 20
click at [406, 214] on input "c." at bounding box center [406, 212] width 1 height 6
radio input "true"
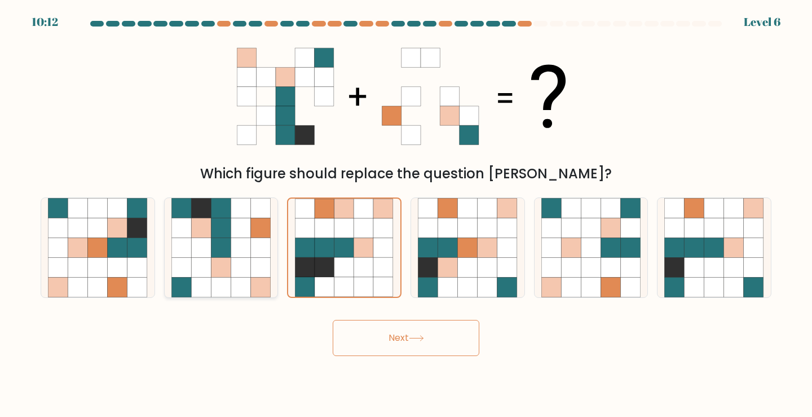
click at [225, 235] on icon at bounding box center [221, 228] width 20 height 20
click at [406, 214] on input "b." at bounding box center [406, 212] width 1 height 6
radio input "true"
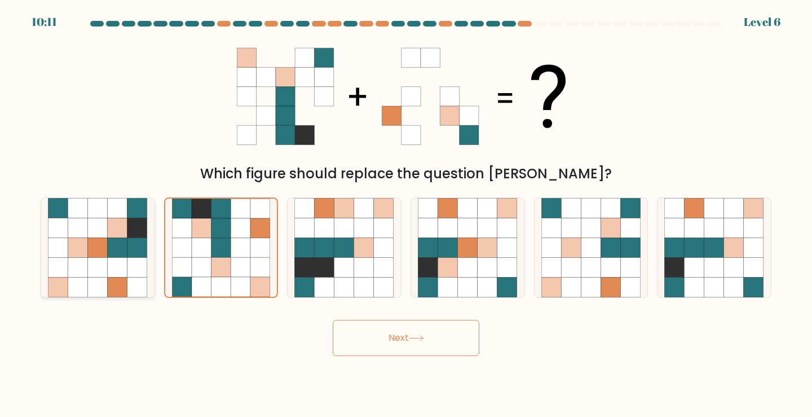
click at [152, 227] on div at bounding box center [98, 247] width 115 height 101
click at [406, 214] on input "a." at bounding box center [406, 212] width 1 height 6
radio input "true"
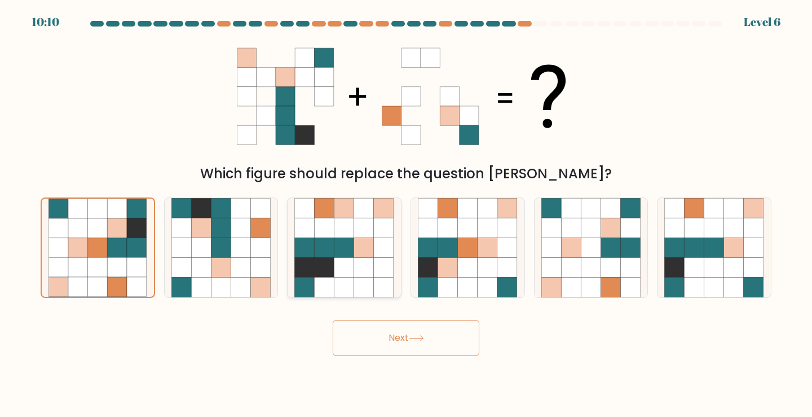
drag, startPoint x: 256, startPoint y: 227, endPoint x: 319, endPoint y: 227, distance: 63.7
click at [258, 227] on icon at bounding box center [261, 228] width 20 height 20
click at [406, 214] on input "b." at bounding box center [406, 212] width 1 height 6
radio input "true"
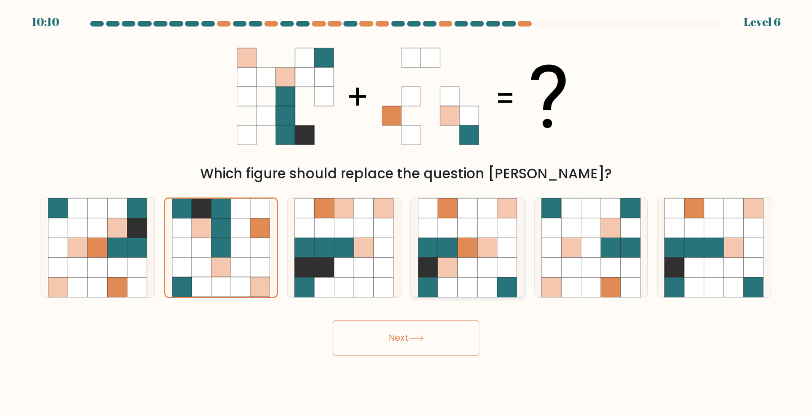
click at [457, 230] on icon at bounding box center [448, 228] width 20 height 20
click at [407, 214] on input "d." at bounding box center [406, 212] width 1 height 6
radio input "true"
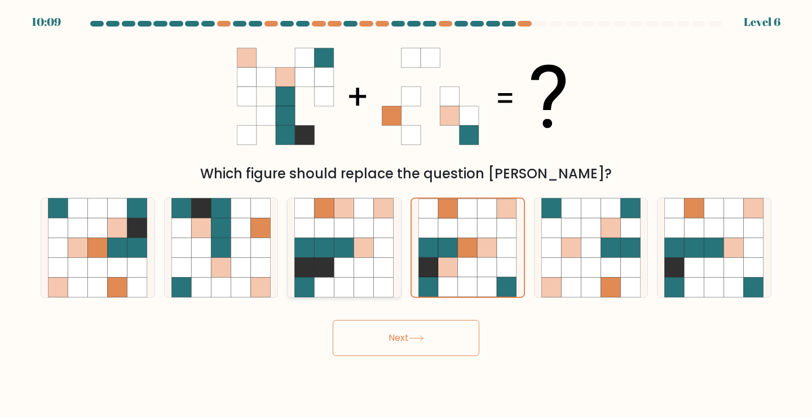
click at [319, 228] on icon at bounding box center [325, 228] width 20 height 20
click at [406, 214] on input "c." at bounding box center [406, 212] width 1 height 6
radio input "true"
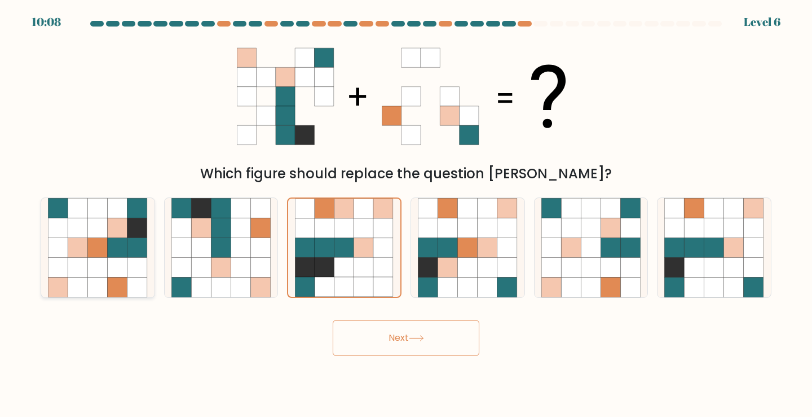
click at [146, 221] on icon at bounding box center [137, 228] width 20 height 20
click at [406, 214] on input "a." at bounding box center [406, 212] width 1 height 6
radio input "true"
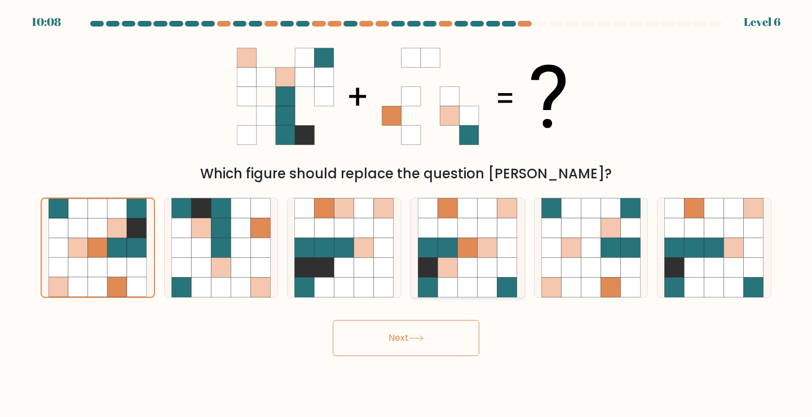
drag, startPoint x: 439, startPoint y: 221, endPoint x: 455, endPoint y: 221, distance: 15.2
click at [453, 221] on icon at bounding box center [468, 248] width 100 height 100
click at [407, 214] on input "d." at bounding box center [406, 212] width 1 height 6
radio input "true"
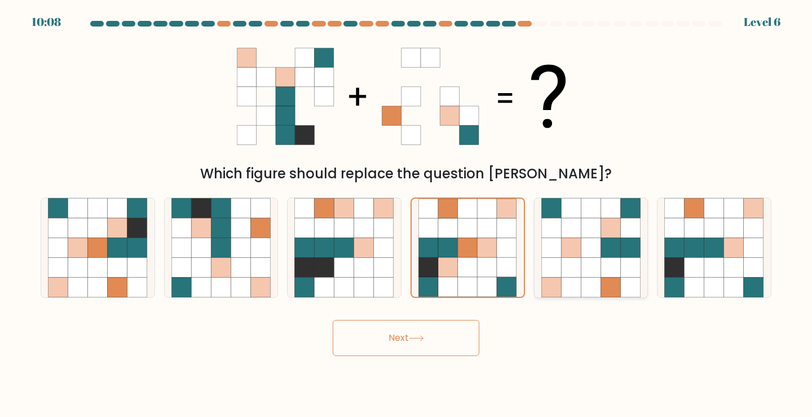
drag, startPoint x: 608, startPoint y: 223, endPoint x: 641, endPoint y: 223, distance: 32.7
click at [611, 223] on icon at bounding box center [611, 228] width 20 height 20
click at [407, 214] on input "e." at bounding box center [406, 212] width 1 height 6
radio input "true"
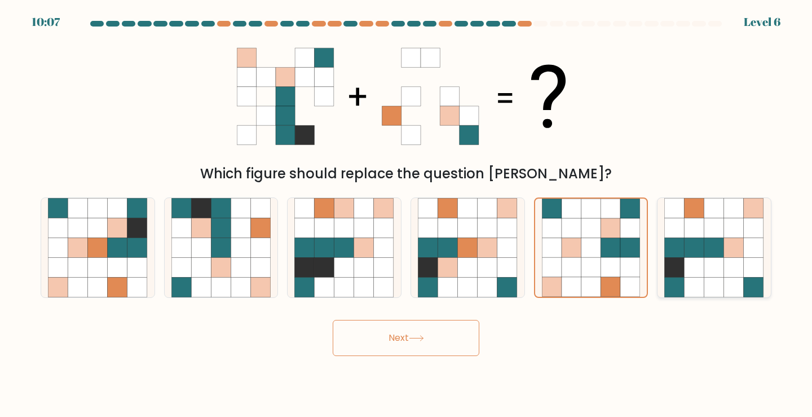
click at [720, 218] on icon at bounding box center [714, 248] width 100 height 100
click at [407, 214] on input "f." at bounding box center [406, 212] width 1 height 6
radio input "true"
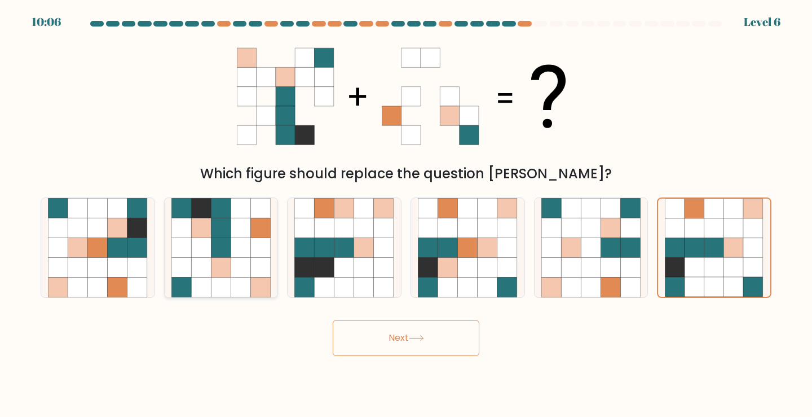
click at [241, 244] on icon at bounding box center [241, 247] width 20 height 20
click at [406, 214] on input "b." at bounding box center [406, 212] width 1 height 6
radio input "true"
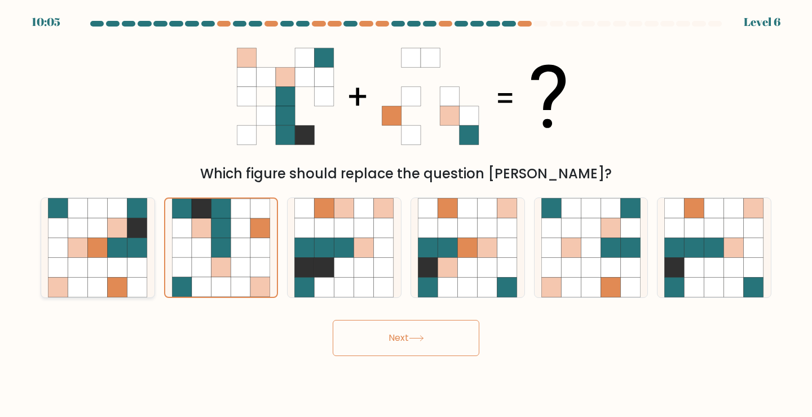
click at [115, 231] on icon at bounding box center [118, 228] width 20 height 20
click at [406, 214] on input "a." at bounding box center [406, 212] width 1 height 6
radio input "true"
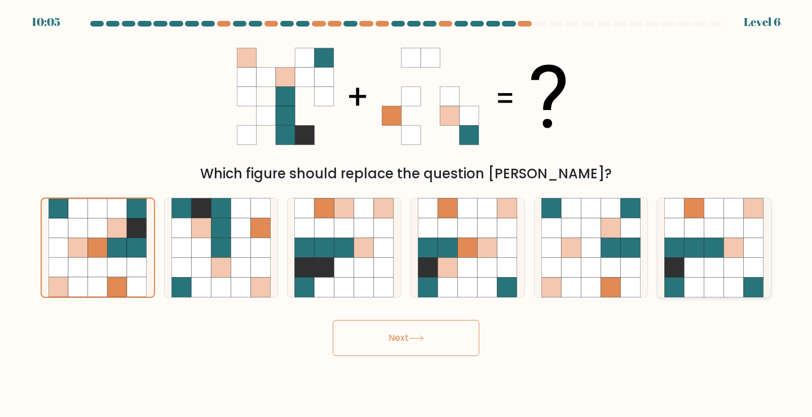
click at [748, 240] on icon at bounding box center [754, 247] width 20 height 20
click at [407, 214] on input "f." at bounding box center [406, 212] width 1 height 6
radio input "true"
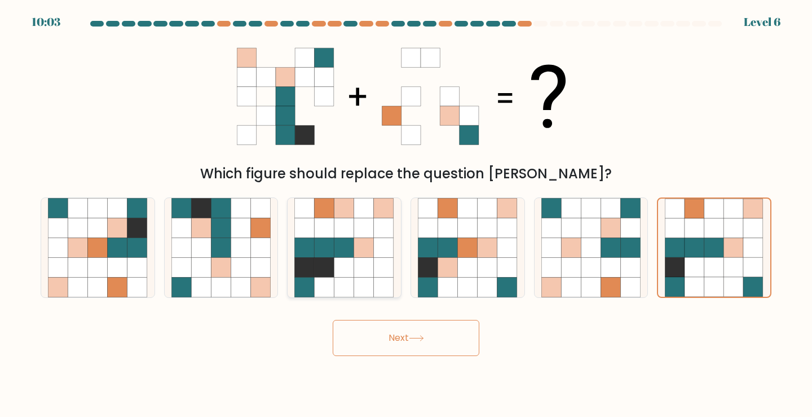
click at [291, 271] on div at bounding box center [344, 247] width 115 height 101
click at [406, 214] on input "c." at bounding box center [406, 212] width 1 height 6
radio input "true"
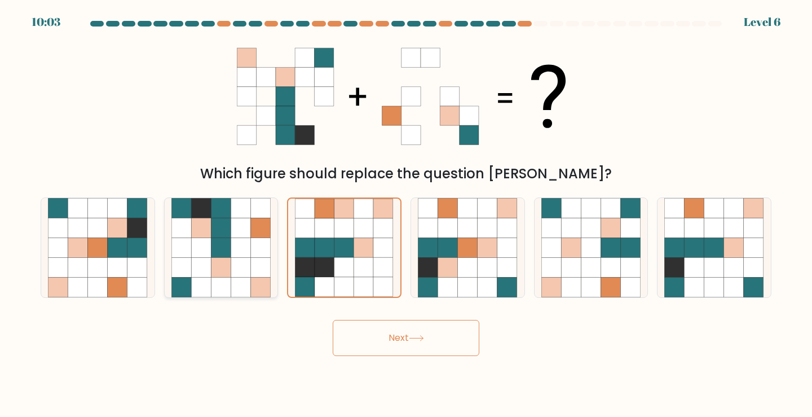
click at [221, 260] on icon at bounding box center [221, 268] width 20 height 20
click at [406, 214] on input "b." at bounding box center [406, 212] width 1 height 6
radio input "true"
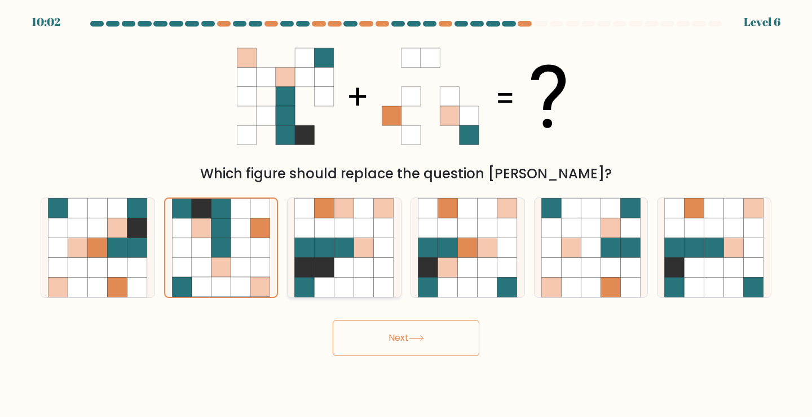
click at [345, 250] on icon at bounding box center [344, 247] width 20 height 20
click at [406, 214] on input "c." at bounding box center [406, 212] width 1 height 6
radio input "true"
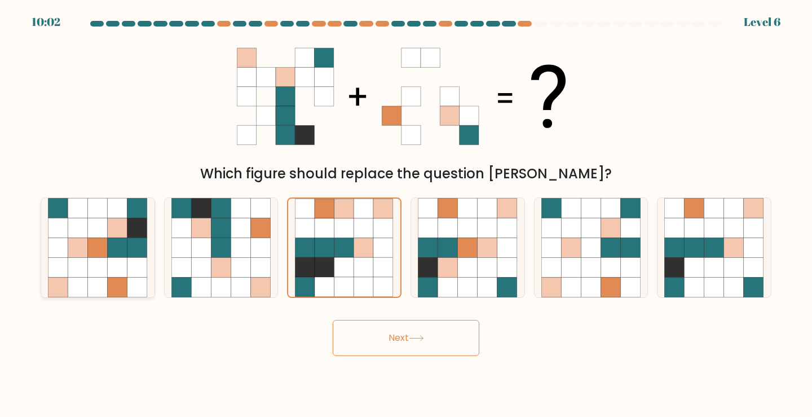
click at [133, 226] on icon at bounding box center [137, 228] width 20 height 20
click at [406, 214] on input "a." at bounding box center [406, 212] width 1 height 6
radio input "true"
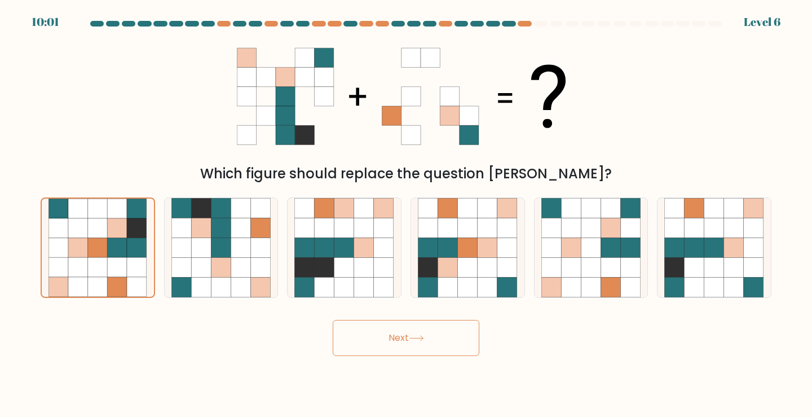
click at [433, 342] on button "Next" at bounding box center [406, 338] width 147 height 36
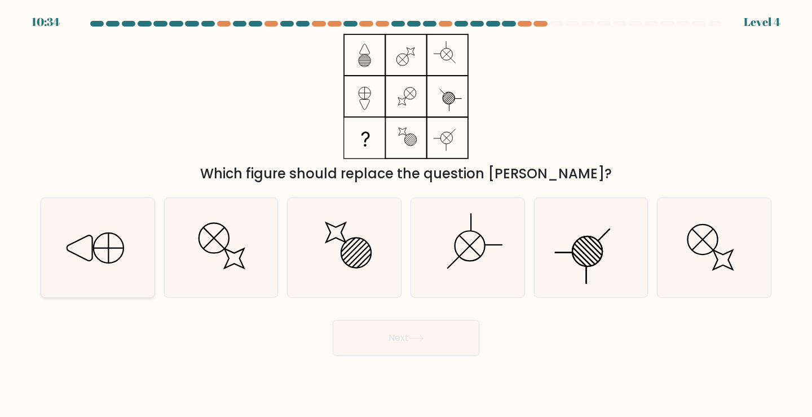
click at [118, 230] on icon at bounding box center [98, 248] width 100 height 100
click at [406, 214] on input "a." at bounding box center [406, 212] width 1 height 6
radio input "true"
click at [437, 362] on body "10:33 Level 4" at bounding box center [406, 208] width 812 height 417
click at [433, 348] on button "Next" at bounding box center [406, 338] width 147 height 36
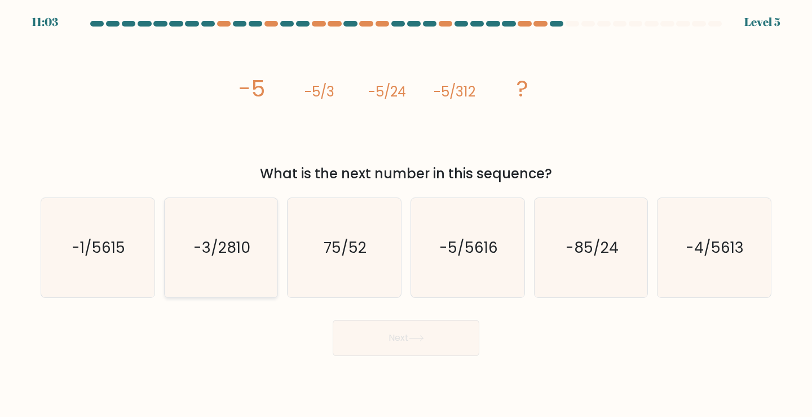
click at [222, 235] on icon "-3/2810" at bounding box center [221, 248] width 100 height 100
click at [406, 214] on input "b. -3/2810" at bounding box center [406, 212] width 1 height 6
radio input "true"
click at [433, 331] on button "Next" at bounding box center [406, 338] width 147 height 36
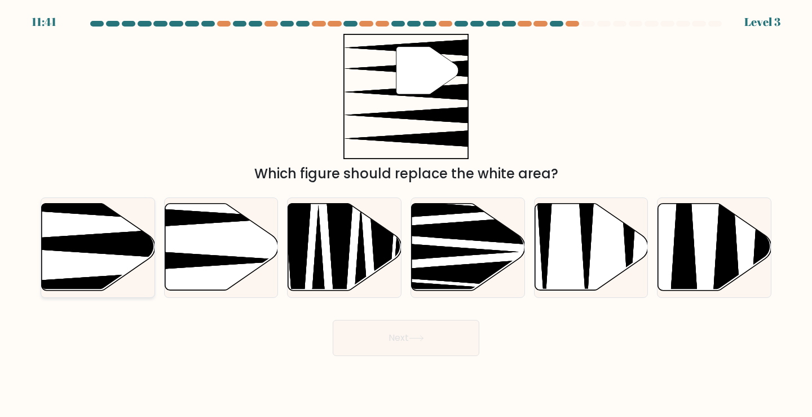
click at [117, 231] on icon at bounding box center [98, 247] width 113 height 87
click at [406, 214] on input "a." at bounding box center [406, 212] width 1 height 6
radio input "true"
click at [398, 359] on body "11:41 Level 3" at bounding box center [406, 208] width 812 height 417
click at [400, 340] on button "Next" at bounding box center [406, 338] width 147 height 36
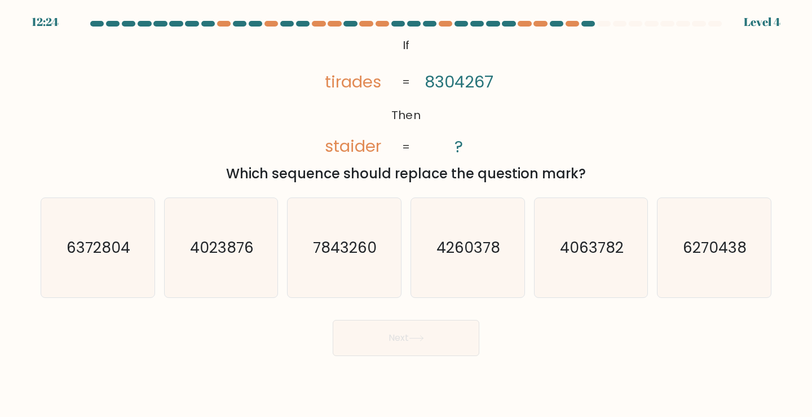
drag, startPoint x: 426, startPoint y: 136, endPoint x: 414, endPoint y: 87, distance: 50.6
click at [414, 87] on icon "@import url('https://fonts.googleapis.com/css?family=Abril+Fatface:400,100,100i…" at bounding box center [406, 96] width 203 height 125
drag, startPoint x: 380, startPoint y: 87, endPoint x: 420, endPoint y: 84, distance: 40.1
click at [391, 85] on icon "@import url('https://fonts.googleapis.com/css?family=Abril+Fatface:400,100,100i…" at bounding box center [406, 96] width 203 height 125
drag, startPoint x: 435, startPoint y: 85, endPoint x: 381, endPoint y: 100, distance: 56.8
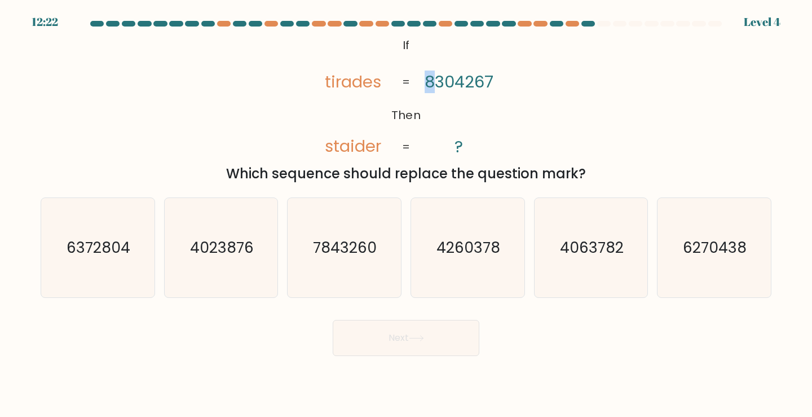
click at [408, 92] on icon "@import url('https://fonts.googleapis.com/css?family=Abril+Fatface:400,100,100i…" at bounding box center [406, 96] width 203 height 125
drag, startPoint x: 305, startPoint y: 155, endPoint x: 333, endPoint y: 149, distance: 28.8
click at [333, 149] on div "@import url('https://fonts.googleapis.com/css?family=Abril+Fatface:400,100,100i…" at bounding box center [406, 109] width 745 height 150
drag, startPoint x: 327, startPoint y: 78, endPoint x: 350, endPoint y: 81, distance: 23.9
click at [340, 80] on tspan "tirades" at bounding box center [353, 82] width 56 height 23
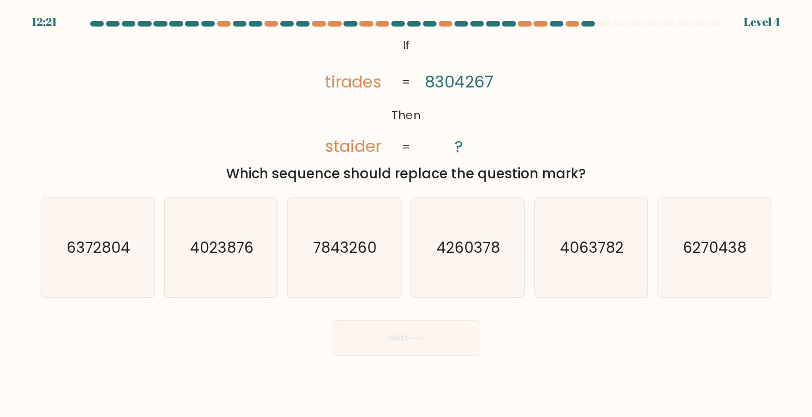
click at [341, 134] on icon "@import url('https://fonts.googleapis.com/css?family=Abril+Fatface:400,100,100i…" at bounding box center [406, 96] width 203 height 125
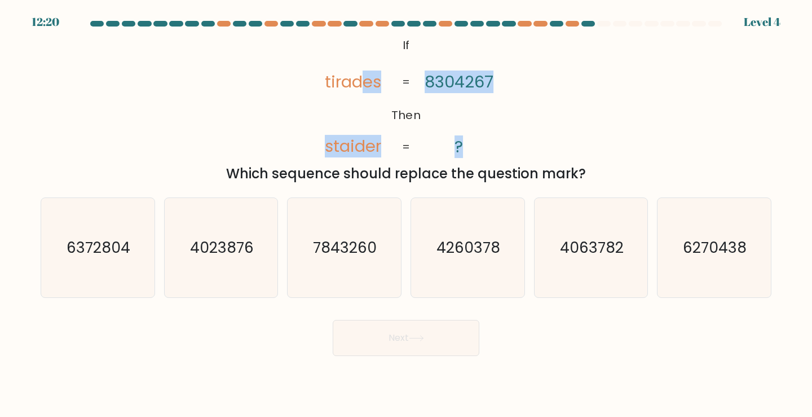
drag, startPoint x: 368, startPoint y: 82, endPoint x: 395, endPoint y: 82, distance: 27.6
click at [397, 83] on icon "@import url('https://fonts.googleapis.com/css?family=Abril+Fatface:400,100,100i…" at bounding box center [406, 96] width 203 height 125
click at [391, 81] on icon "@import url('https://fonts.googleapis.com/css?family=Abril+Fatface:400,100,100i…" at bounding box center [406, 96] width 203 height 125
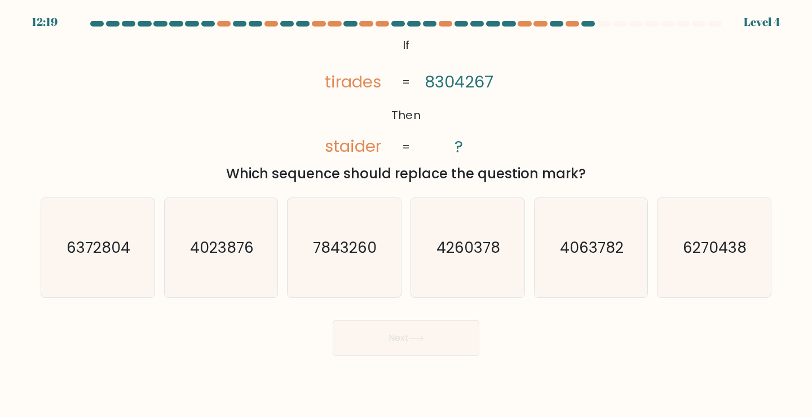
drag, startPoint x: 384, startPoint y: 80, endPoint x: 391, endPoint y: 81, distance: 7.5
click at [392, 81] on icon "@import url('https://fonts.googleapis.com/css?family=Abril+Fatface:400,100,100i…" at bounding box center [406, 96] width 203 height 125
click at [334, 78] on tspan "tirades" at bounding box center [353, 82] width 56 height 23
drag, startPoint x: 328, startPoint y: 78, endPoint x: 307, endPoint y: 78, distance: 20.9
click at [319, 78] on icon "@import url('https://fonts.googleapis.com/css?family=Abril+Fatface:400,100,100i…" at bounding box center [406, 96] width 203 height 125
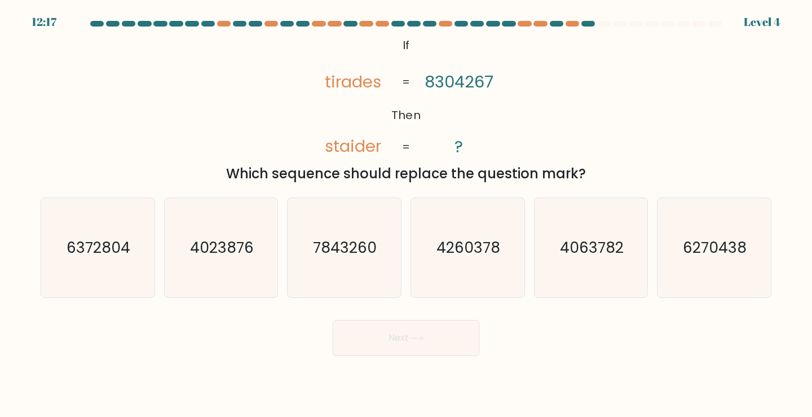
click at [365, 104] on icon "@import url('https://fonts.googleapis.com/css?family=Abril+Fatface:400,100,100i…" at bounding box center [406, 96] width 203 height 125
click at [362, 236] on icon "7843260" at bounding box center [344, 248] width 100 height 100
click at [406, 214] on input "c. 7843260" at bounding box center [406, 212] width 1 height 6
radio input "true"
click at [428, 340] on button "Next" at bounding box center [406, 338] width 147 height 36
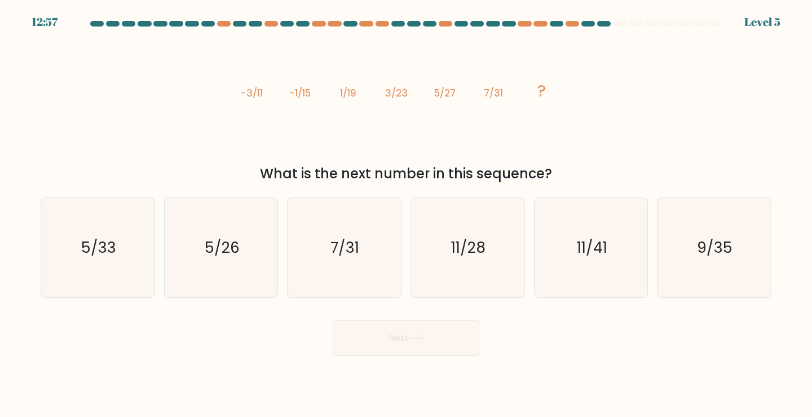
drag, startPoint x: 230, startPoint y: 93, endPoint x: 649, endPoint y: 99, distance: 419.1
click at [649, 99] on div "image/svg+xml -3/11 -1/15 1/19 3/23 5/27 7/31 ? What is the next number in this…" at bounding box center [406, 109] width 745 height 150
drag, startPoint x: 261, startPoint y: 94, endPoint x: 812, endPoint y: 88, distance: 551.1
click at [812, 88] on form at bounding box center [406, 188] width 812 height 335
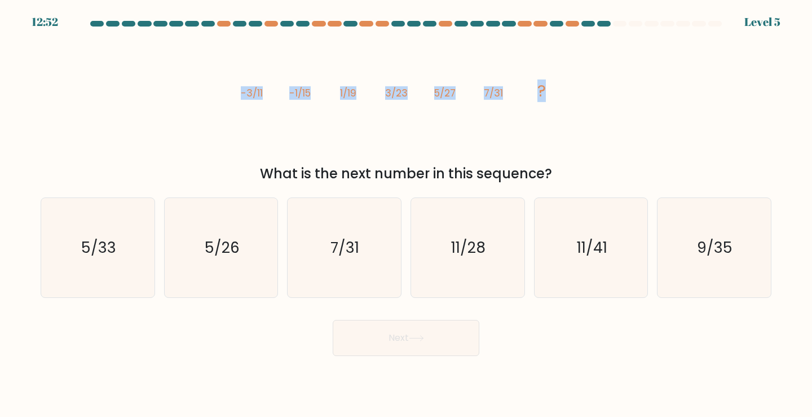
click at [784, 97] on form at bounding box center [406, 188] width 812 height 335
click at [399, 74] on icon "image/svg+xml -3/11 -1/15 1/19 3/23 5/27 7/31 ?" at bounding box center [406, 96] width 338 height 125
click at [362, 74] on icon "image/svg+xml -3/11 -1/15 1/19 3/23 5/27 7/31 ?" at bounding box center [406, 96] width 338 height 125
click at [396, 94] on tspan "3/23" at bounding box center [396, 93] width 23 height 14
drag, startPoint x: 342, startPoint y: 87, endPoint x: 502, endPoint y: 91, distance: 159.7
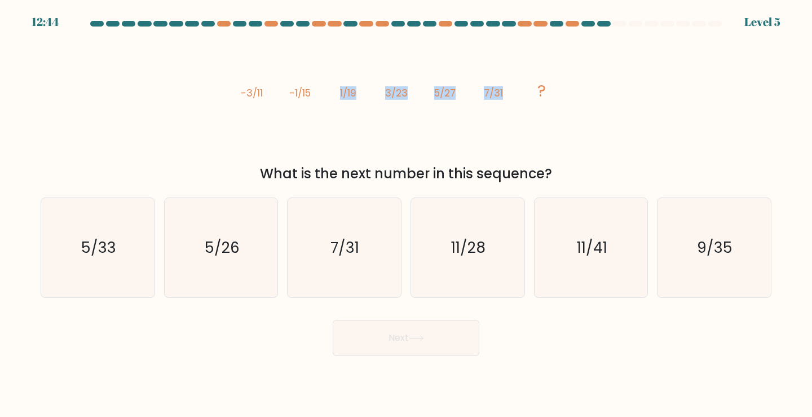
click at [502, 91] on g "-3/11 -1/15 1/19 3/23 5/27 7/31 ?" at bounding box center [393, 91] width 305 height 23
click at [502, 91] on tspan "7/31" at bounding box center [493, 93] width 19 height 14
click at [754, 253] on icon "9/35" at bounding box center [714, 248] width 100 height 100
click at [407, 214] on input "f. 9/35" at bounding box center [406, 212] width 1 height 6
radio input "true"
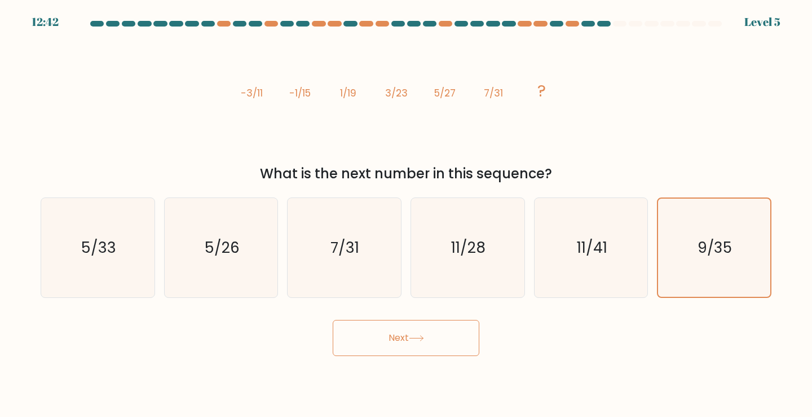
click at [475, 336] on button "Next" at bounding box center [406, 338] width 147 height 36
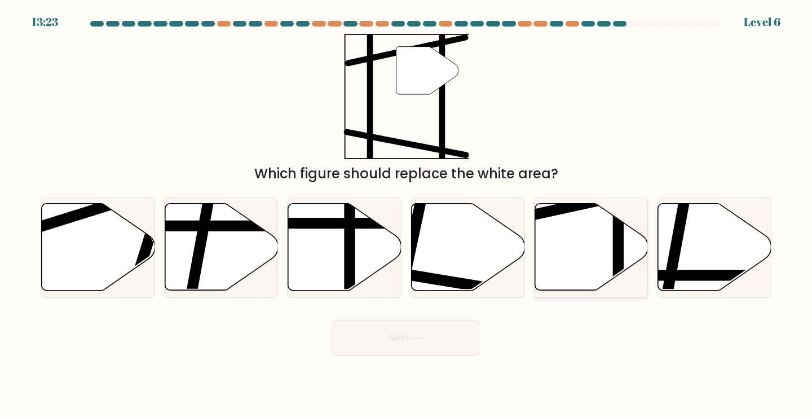
click at [612, 256] on icon at bounding box center [591, 247] width 113 height 87
click at [407, 214] on input "e." at bounding box center [406, 212] width 1 height 6
radio input "true"
click at [414, 337] on icon at bounding box center [416, 338] width 15 height 6
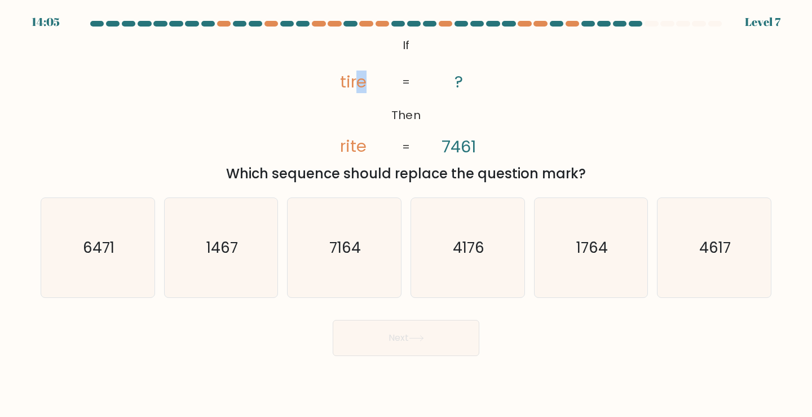
drag, startPoint x: 360, startPoint y: 83, endPoint x: 372, endPoint y: 90, distance: 13.9
click at [372, 90] on icon "@import url('https://fonts.googleapis.com/css?family=Abril+Fatface:400,100,100i…" at bounding box center [406, 96] width 203 height 125
drag, startPoint x: 378, startPoint y: 155, endPoint x: 428, endPoint y: 153, distance: 50.2
click at [413, 157] on icon "@import url('https://fonts.googleapis.com/css?family=Abril+Fatface:400,100,100i…" at bounding box center [406, 96] width 203 height 125
click at [469, 151] on tspan "7461" at bounding box center [459, 146] width 34 height 23
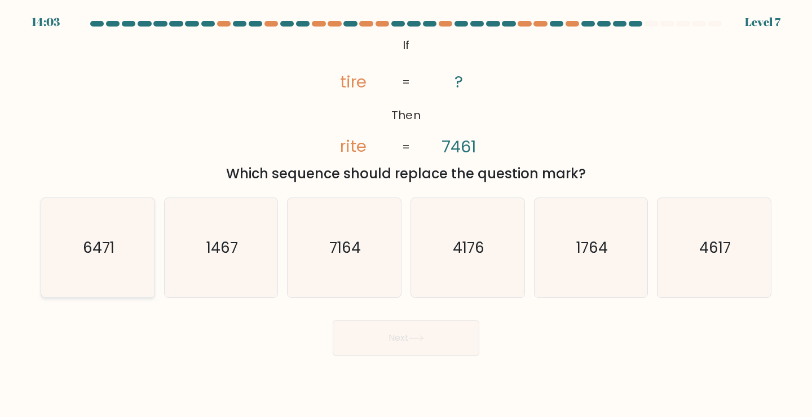
click at [140, 239] on icon "6471" at bounding box center [98, 248] width 100 height 100
click at [406, 214] on input "a. 6471" at bounding box center [406, 212] width 1 height 6
radio input "true"
click at [350, 81] on tspan "tire" at bounding box center [353, 82] width 27 height 23
drag, startPoint x: 345, startPoint y: 145, endPoint x: 347, endPoint y: 129, distance: 16.5
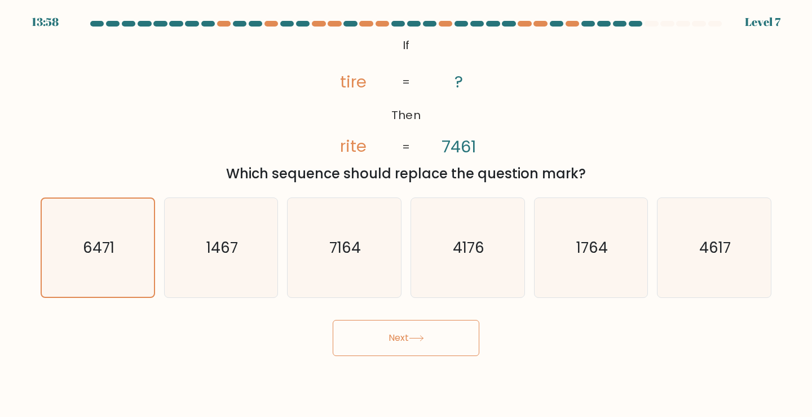
click at [348, 133] on icon "@import url('https://fonts.googleapis.com/css?family=Abril+Fatface:400,100,100i…" at bounding box center [406, 96] width 203 height 125
click at [342, 79] on tspan "tire" at bounding box center [353, 82] width 27 height 23
click at [345, 91] on tspan "tire" at bounding box center [353, 82] width 27 height 23
drag, startPoint x: 356, startPoint y: 146, endPoint x: 371, endPoint y: 149, distance: 15.1
click at [371, 149] on icon "@import url('https://fonts.googleapis.com/css?family=Abril+Fatface:400,100,100i…" at bounding box center [406, 96] width 203 height 125
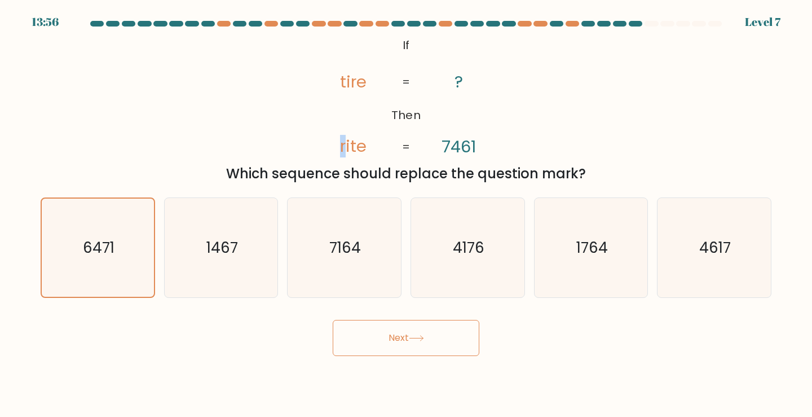
drag, startPoint x: 346, startPoint y: 147, endPoint x: 339, endPoint y: 142, distance: 8.9
click at [340, 142] on icon "@import url('https://fonts.googleapis.com/css?family=Abril+Fatface:400,100,100i…" at bounding box center [406, 96] width 203 height 125
click at [332, 136] on icon "@import url('https://fonts.googleapis.com/css?family=Abril+Fatface:400,100,100i…" at bounding box center [406, 96] width 203 height 125
click at [349, 143] on tspan "rite" at bounding box center [353, 146] width 27 height 23
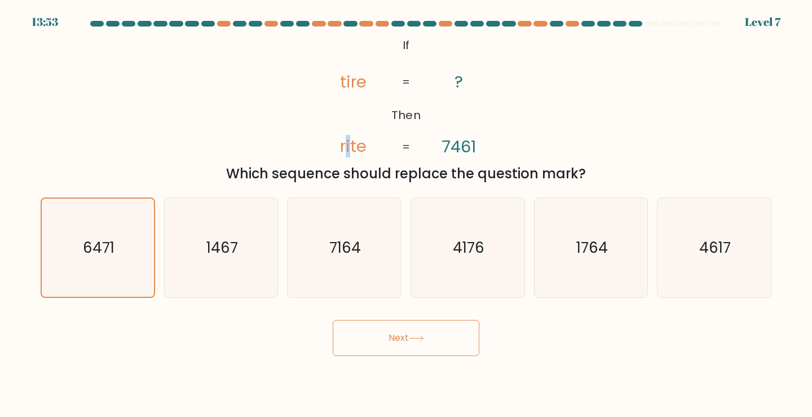
click at [399, 340] on button "Next" at bounding box center [406, 338] width 147 height 36
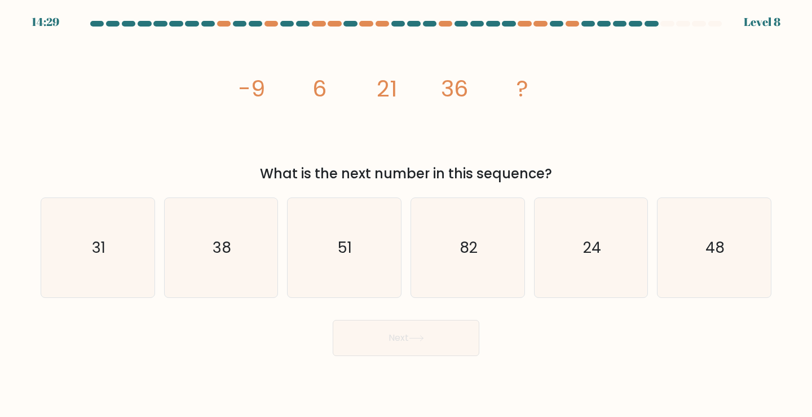
drag, startPoint x: 491, startPoint y: 140, endPoint x: 475, endPoint y: 139, distance: 15.9
click at [475, 139] on icon "image/svg+xml -9 6 21 36 ?" at bounding box center [406, 96] width 338 height 125
click at [713, 221] on icon "48" at bounding box center [714, 248] width 100 height 100
click at [407, 214] on input "f. 48" at bounding box center [406, 212] width 1 height 6
radio input "true"
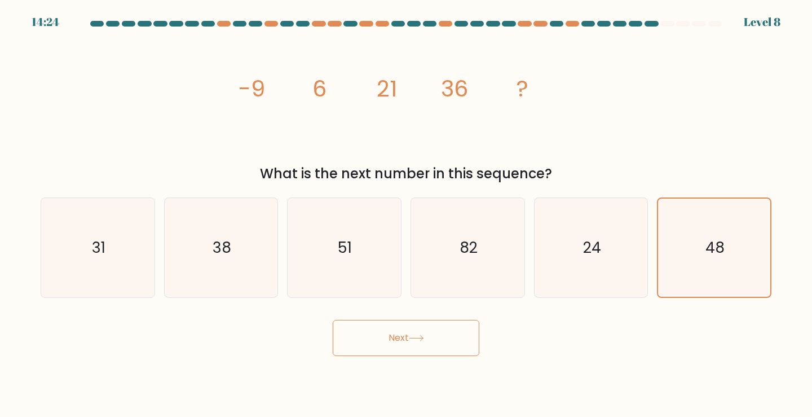
click at [402, 345] on button "Next" at bounding box center [406, 338] width 147 height 36
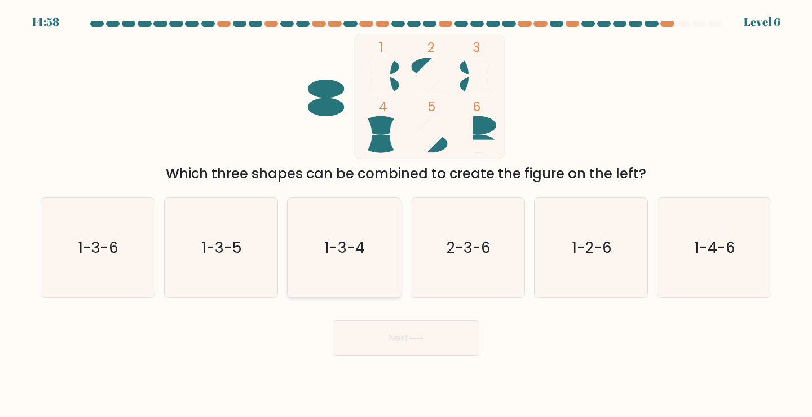
click at [355, 246] on text "1-3-4" at bounding box center [345, 247] width 40 height 21
click at [406, 214] on input "c. 1-3-4" at bounding box center [406, 212] width 1 height 6
radio input "true"
click at [424, 337] on icon at bounding box center [416, 338] width 15 height 6
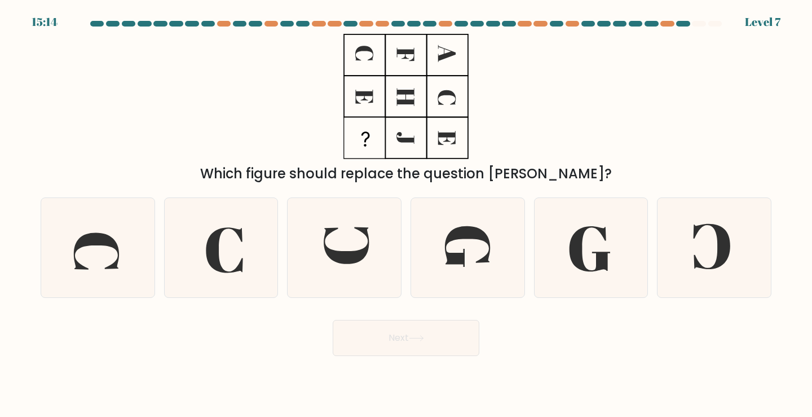
click at [445, 63] on icon at bounding box center [406, 96] width 141 height 125
drag, startPoint x: 399, startPoint y: 123, endPoint x: 469, endPoint y: 87, distance: 77.9
click at [469, 87] on icon at bounding box center [406, 96] width 141 height 125
click at [127, 235] on icon at bounding box center [98, 248] width 100 height 100
click at [406, 214] on input "a." at bounding box center [406, 212] width 1 height 6
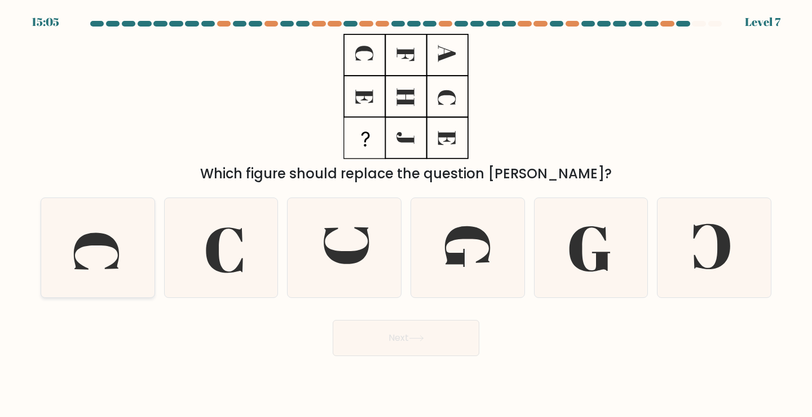
radio input "true"
click at [400, 347] on button "Next" at bounding box center [406, 338] width 147 height 36
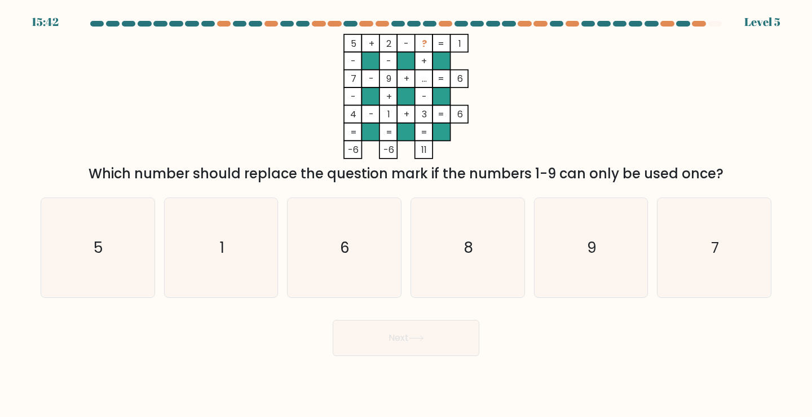
drag, startPoint x: 357, startPoint y: 50, endPoint x: 469, endPoint y: 66, distance: 112.8
click at [469, 66] on icon "5 + 2 - ? 1 - - + 7 - 9 + ... 6 - + - 4 - 1 + 3 = 6 = = = = -6 -6 11 =" at bounding box center [406, 96] width 338 height 125
click at [396, 57] on rect at bounding box center [388, 60] width 17 height 17
drag, startPoint x: 353, startPoint y: 36, endPoint x: 393, endPoint y: 43, distance: 40.7
click at [390, 43] on icon "5 + 2 - ? 1 - - + 7 - 9 + ... 6 - + - 4 - 1 + 3 = 6 = = = = -6 -6 11 =" at bounding box center [406, 96] width 338 height 125
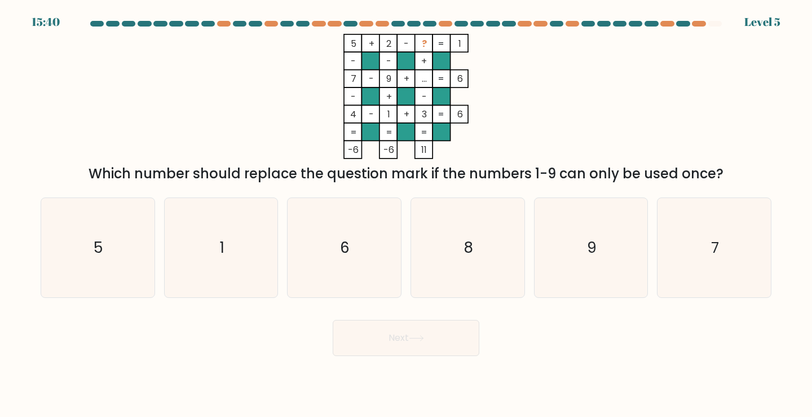
click at [408, 45] on tspan "-" at bounding box center [406, 43] width 5 height 13
click at [372, 232] on icon "6" at bounding box center [344, 248] width 100 height 100
click at [406, 214] on input "c. 6" at bounding box center [406, 212] width 1 height 6
radio input "true"
click at [446, 340] on button "Next" at bounding box center [406, 338] width 147 height 36
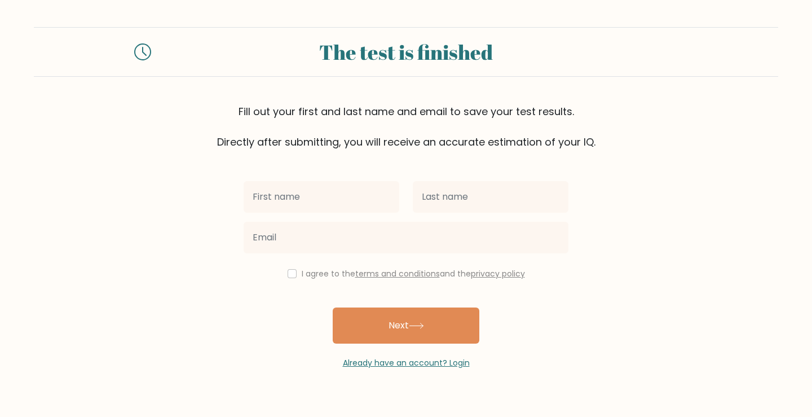
click at [360, 192] on input "text" at bounding box center [322, 197] width 156 height 32
type input "l"
type input "bianca"
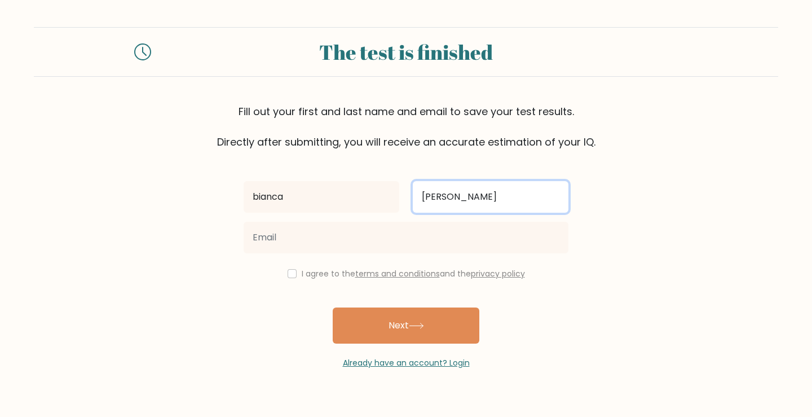
type input "lopez"
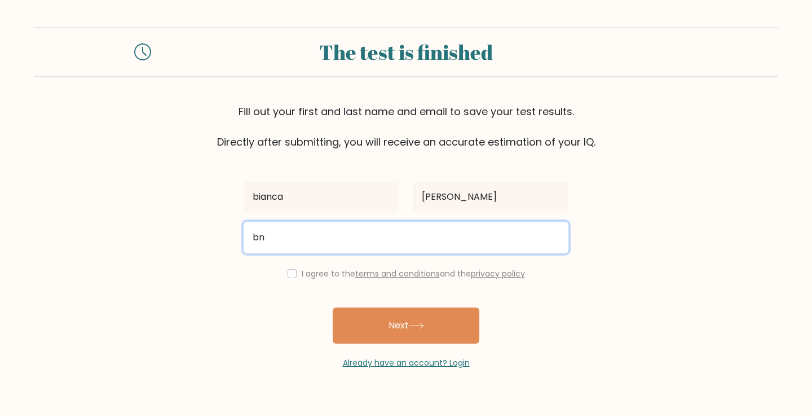
type input "bnclpz1@gmail.com"
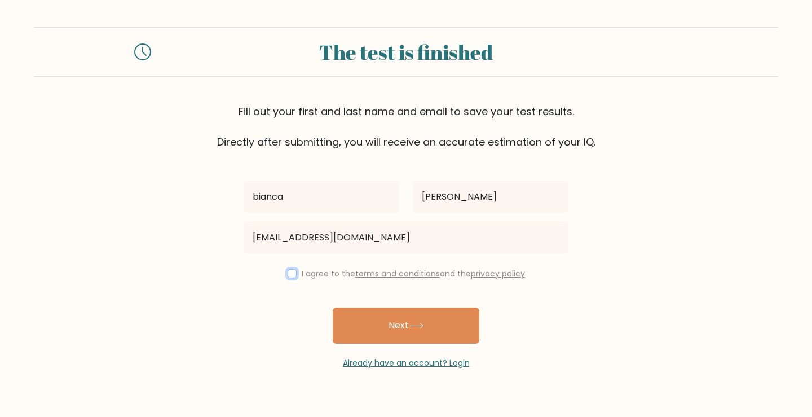
click at [292, 276] on input "checkbox" at bounding box center [292, 273] width 9 height 9
checkbox input "true"
click at [359, 322] on button "Next" at bounding box center [406, 325] width 147 height 36
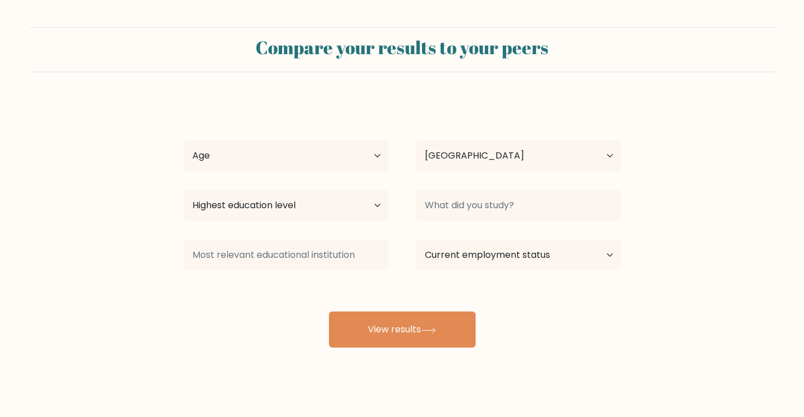
select select "PH"
click at [367, 167] on select "Age Under 18 years old 18-24 years old 25-34 years old 35-44 years old 45-54 ye…" at bounding box center [285, 156] width 205 height 32
select select "min_18"
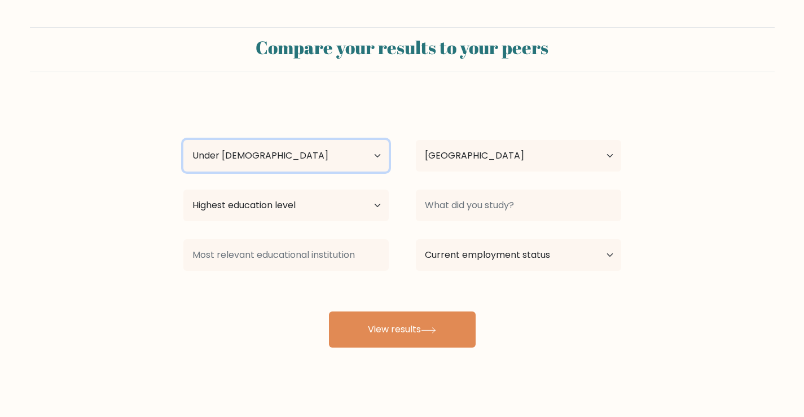
click at [183, 140] on select "Age Under 18 years old 18-24 years old 25-34 years old 35-44 years old 45-54 ye…" at bounding box center [285, 156] width 205 height 32
click at [356, 183] on div "bianca lopez Age Under 18 years old 18-24 years old 25-34 years old 35-44 years…" at bounding box center [402, 223] width 451 height 248
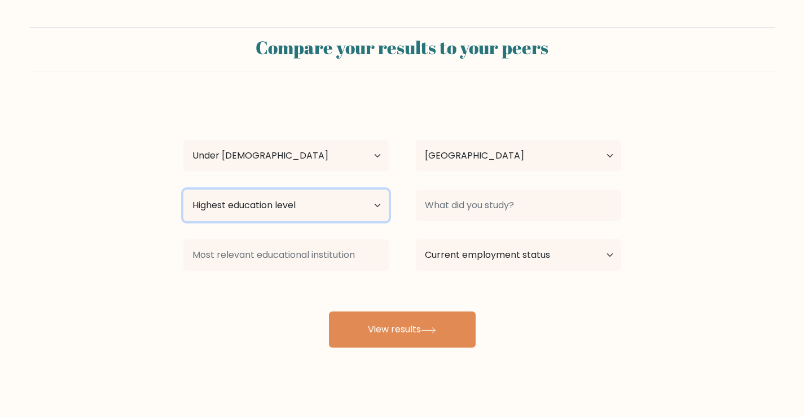
click at [354, 195] on select "Highest education level No schooling Primary Lower Secondary Upper Secondary Oc…" at bounding box center [285, 206] width 205 height 32
click at [349, 216] on select "Highest education level No schooling Primary Lower Secondary Upper Secondary Oc…" at bounding box center [285, 206] width 205 height 32
select select "upper_secondary"
click at [183, 190] on select "Highest education level No schooling Primary Lower Secondary Upper Secondary Oc…" at bounding box center [285, 206] width 205 height 32
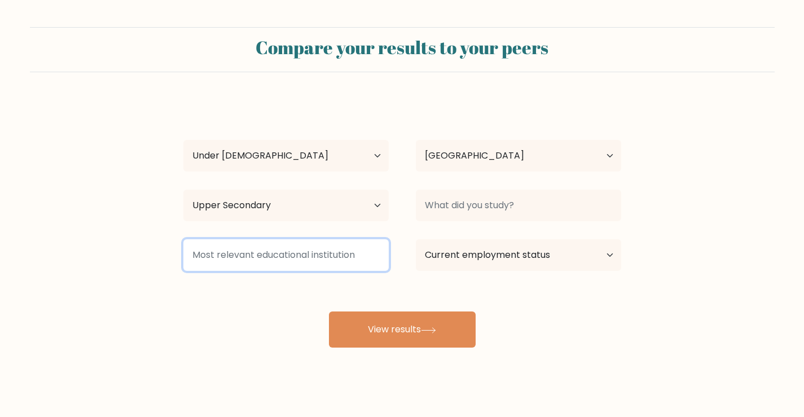
click at [267, 268] on input at bounding box center [285, 255] width 205 height 32
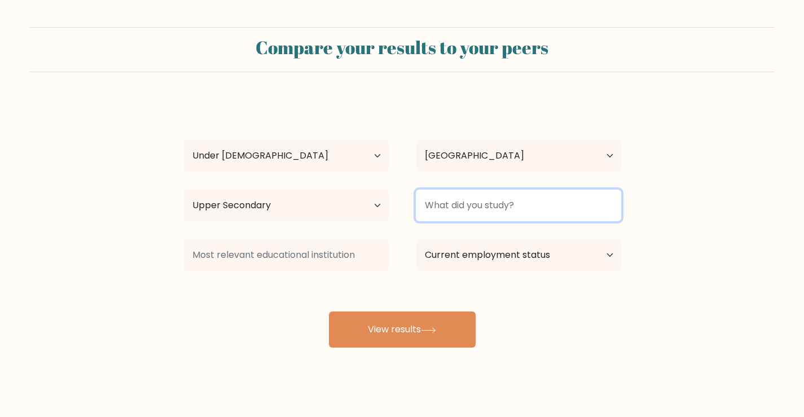
click at [578, 200] on input at bounding box center [518, 206] width 205 height 32
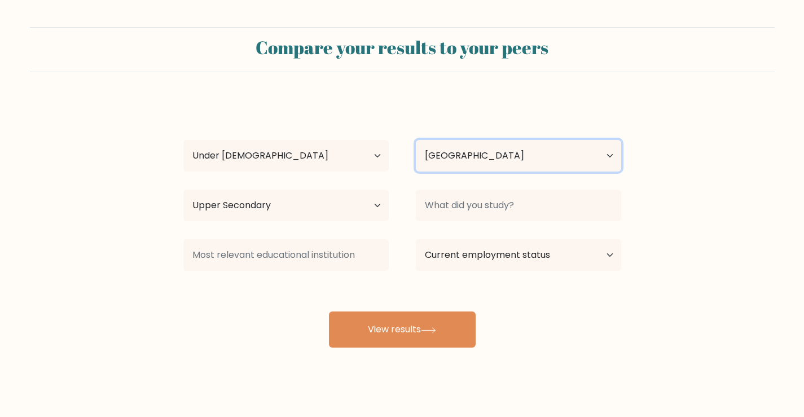
click at [554, 154] on select "Country Afghanistan Albania Algeria American Samoa Andorra Angola Anguilla Anta…" at bounding box center [518, 156] width 205 height 32
click at [553, 154] on select "Country Afghanistan Albania Algeria American Samoa Andorra Angola Anguilla Anta…" at bounding box center [518, 156] width 205 height 32
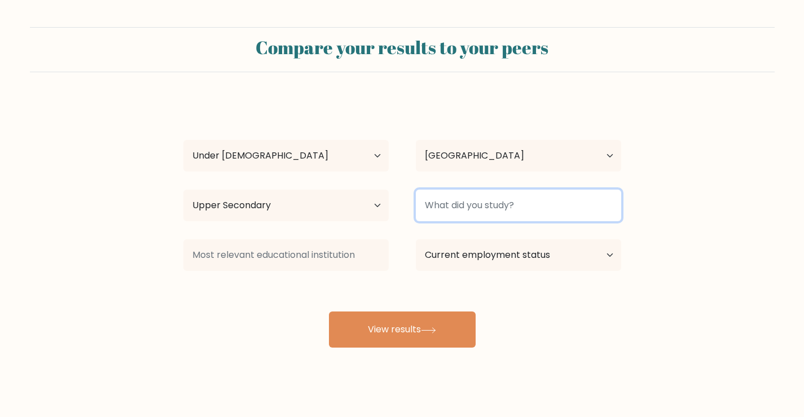
click at [523, 201] on input at bounding box center [518, 206] width 205 height 32
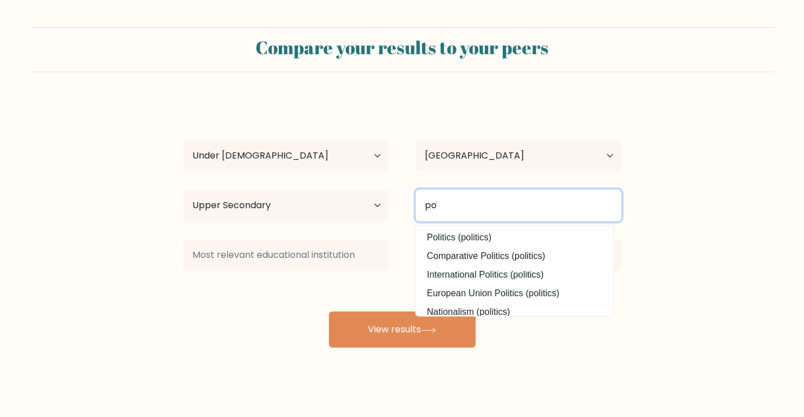
type input "p"
type input "o"
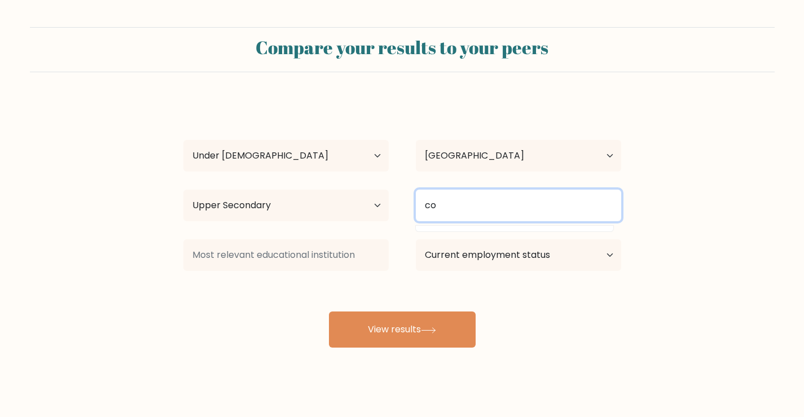
type input "c"
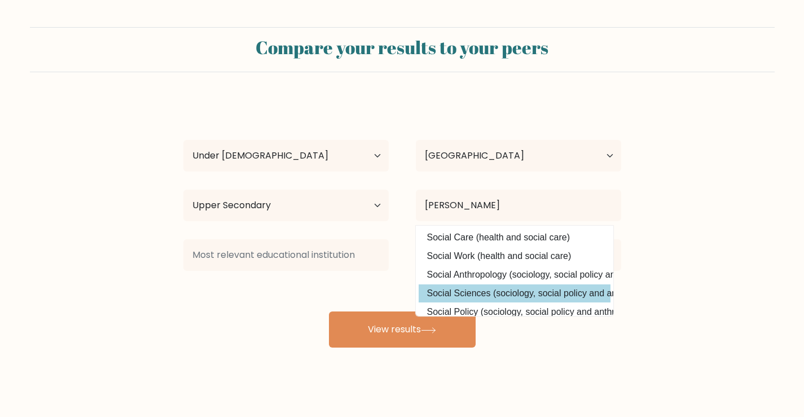
click at [567, 302] on option "Social Sciences (sociology, social policy and anthropology)" at bounding box center [515, 293] width 192 height 18
type input "Social Sciences"
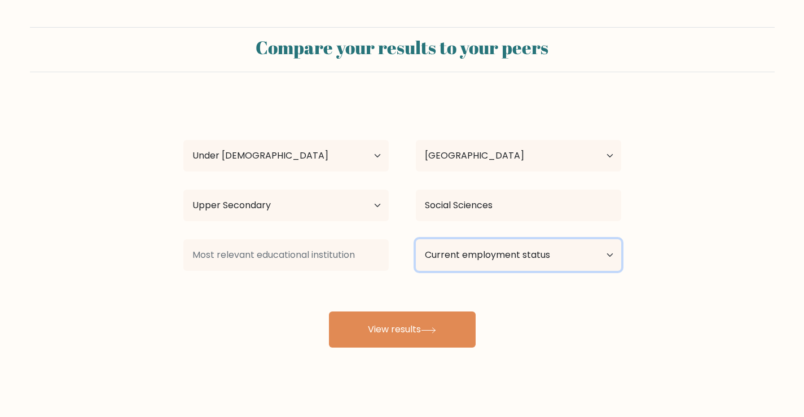
click at [567, 270] on select "Current employment status Employed Student Retired Other / prefer not to answer" at bounding box center [518, 255] width 205 height 32
select select "student"
click at [416, 239] on select "Current employment status Employed Student Retired Other / prefer not to answer" at bounding box center [518, 255] width 205 height 32
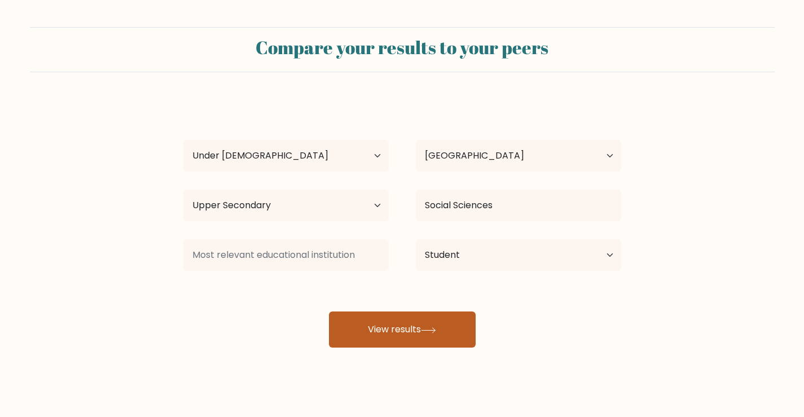
click at [404, 315] on button "View results" at bounding box center [402, 329] width 147 height 36
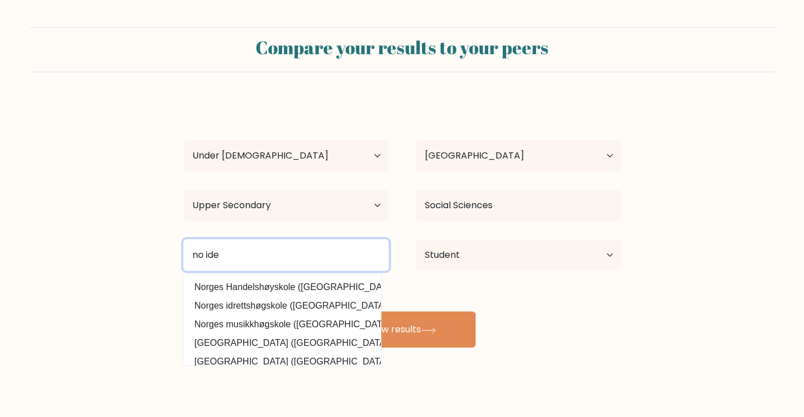
type input "no idea"
drag, startPoint x: 347, startPoint y: 247, endPoint x: 148, endPoint y: 253, distance: 199.2
click at [148, 253] on form "Compare your results to your peers bianca lopez Age Under 18 years old 18-24 ye…" at bounding box center [402, 187] width 804 height 320
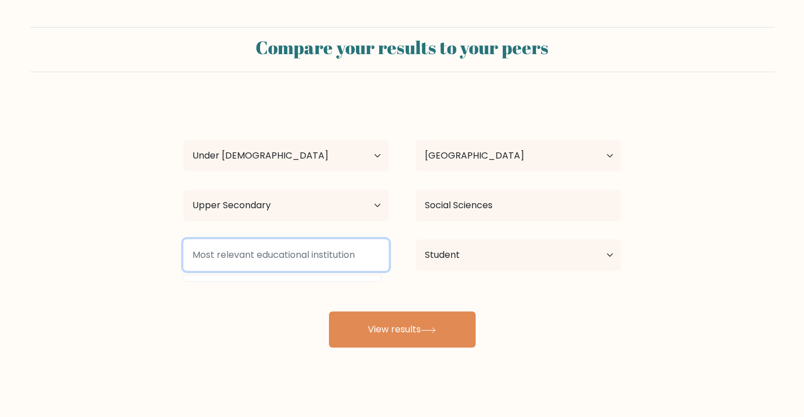
click at [331, 262] on input at bounding box center [285, 255] width 205 height 32
type input "f"
type input "s"
drag, startPoint x: 316, startPoint y: 261, endPoint x: 113, endPoint y: 257, distance: 203.7
click at [126, 260] on form "Compare your results to your peers bianca lopez Age Under 18 years old 18-24 ye…" at bounding box center [402, 187] width 804 height 320
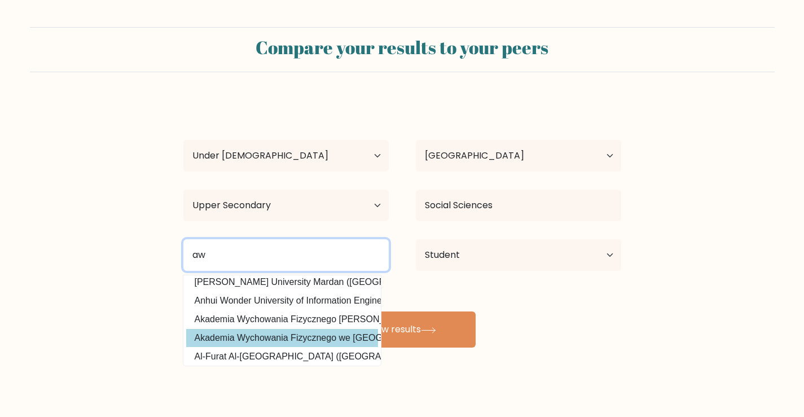
scroll to position [110, 0]
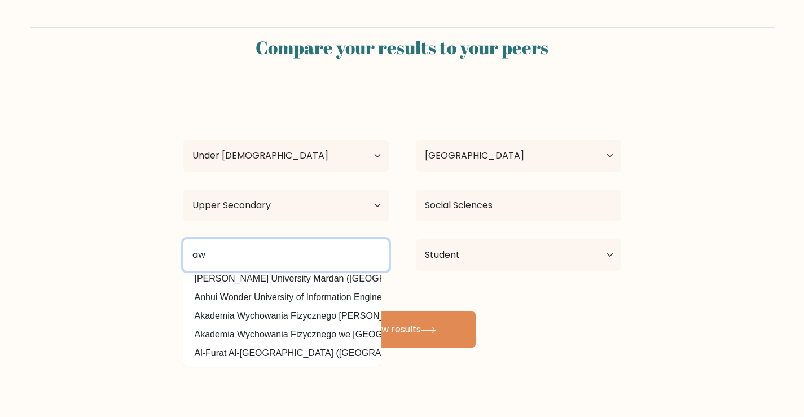
drag, startPoint x: 302, startPoint y: 259, endPoint x: 0, endPoint y: 237, distance: 303.2
click at [74, 253] on form "Compare your results to your peers bianca lopez Age Under 18 years old 18-24 ye…" at bounding box center [402, 187] width 804 height 320
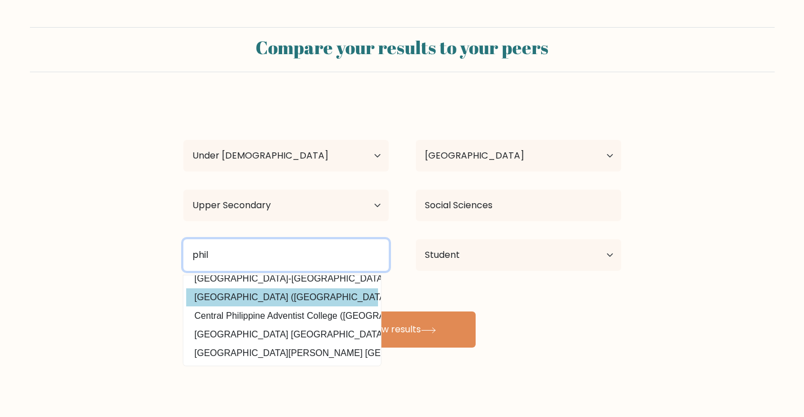
scroll to position [0, 0]
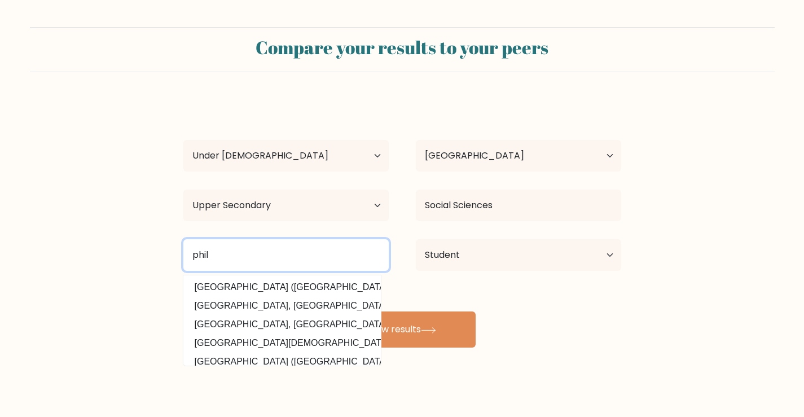
drag, startPoint x: 231, startPoint y: 249, endPoint x: 0, endPoint y: 312, distance: 239.7
click at [8, 297] on form "Compare your results to your peers bianca lopez Age Under 18 years old 18-24 ye…" at bounding box center [402, 187] width 804 height 320
type input "n"
type input "/"
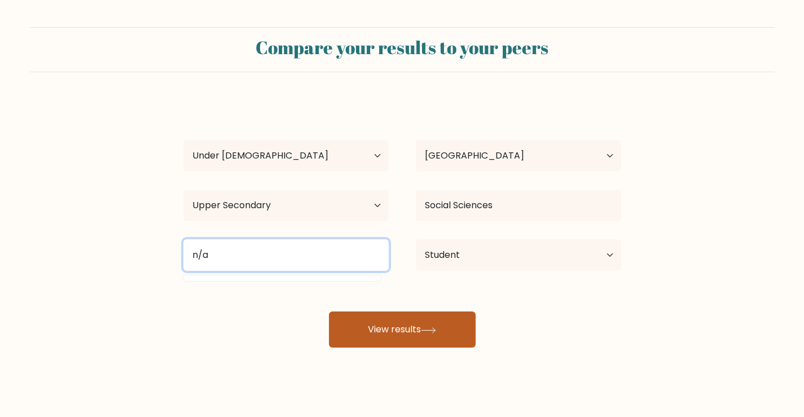
type input "n/a"
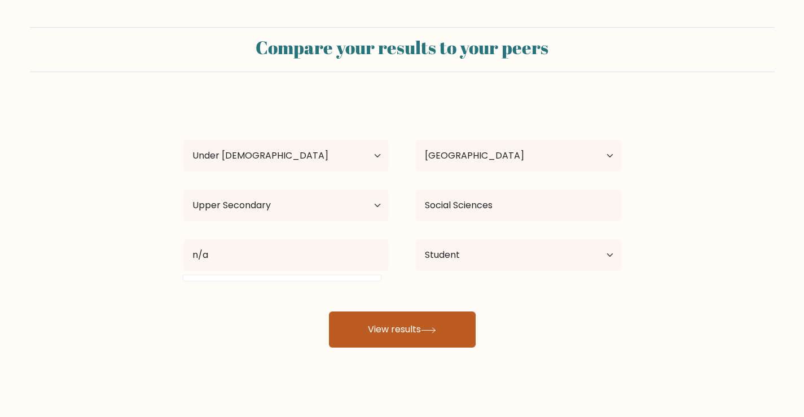
click at [346, 326] on button "View results" at bounding box center [402, 329] width 147 height 36
